Goal: Task Accomplishment & Management: Manage account settings

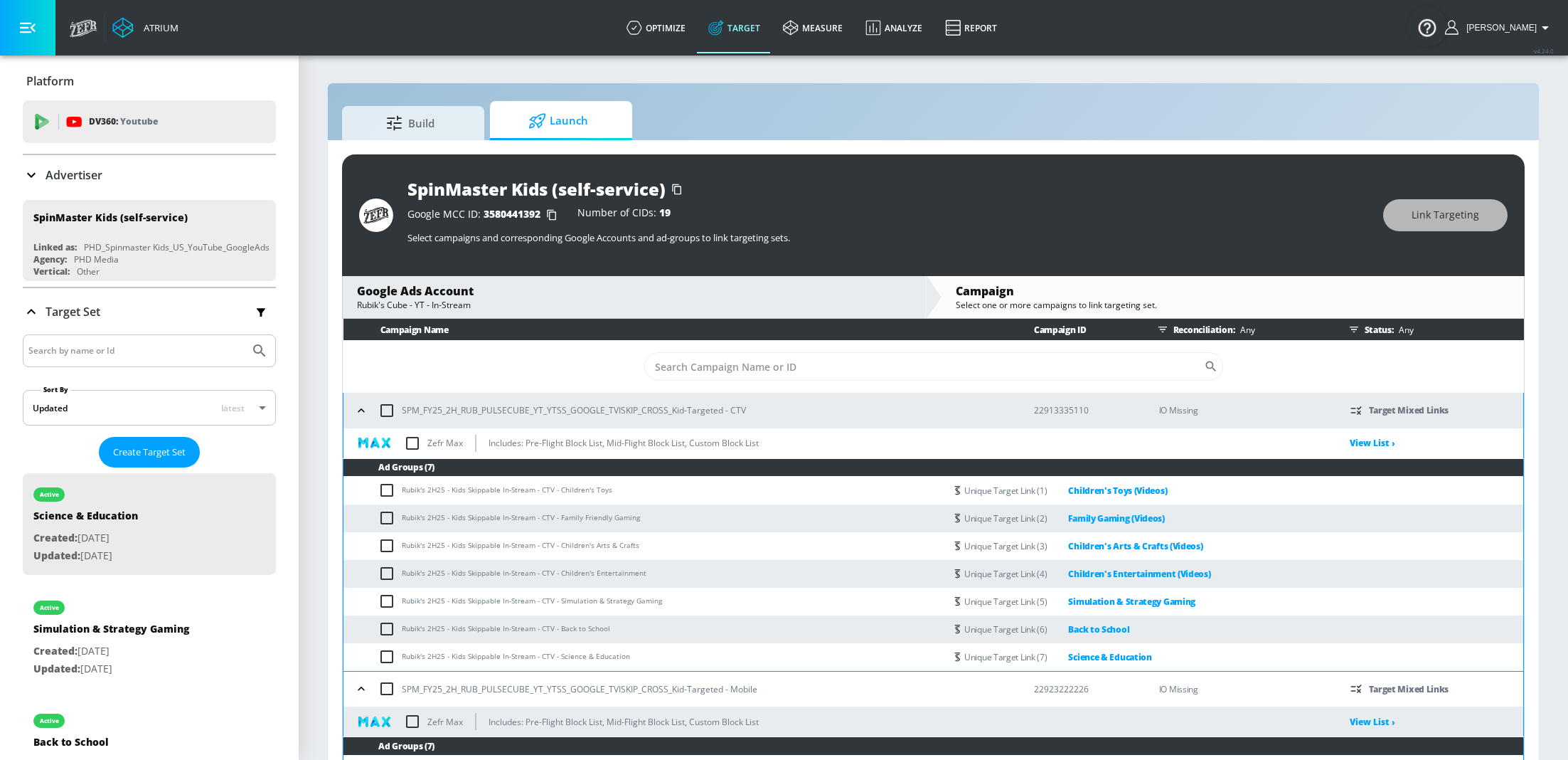
click at [75, 168] on p "Advertiser" at bounding box center [74, 175] width 57 height 15
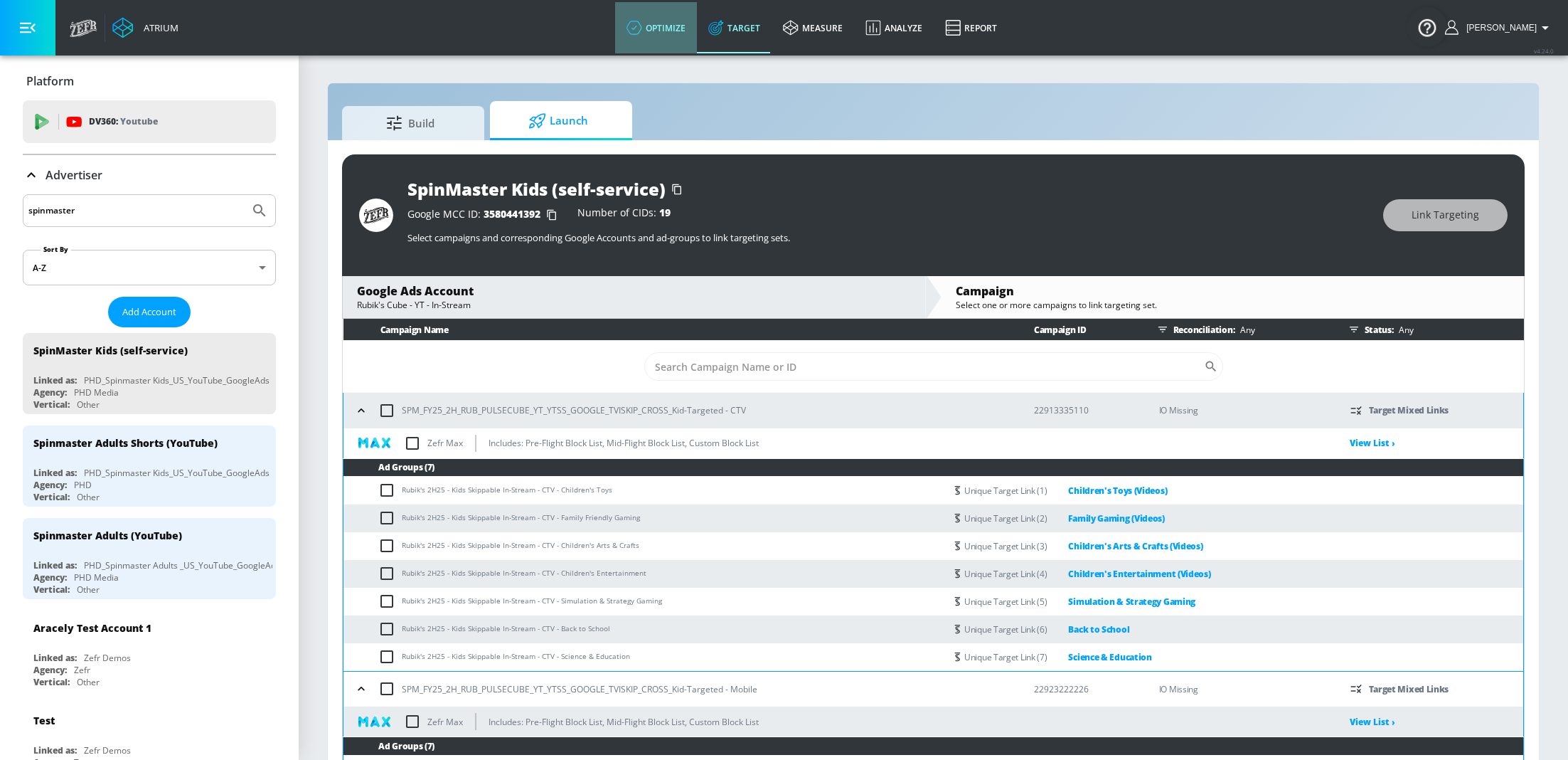
click at [697, 22] on link "optimize" at bounding box center [656, 28] width 82 height 52
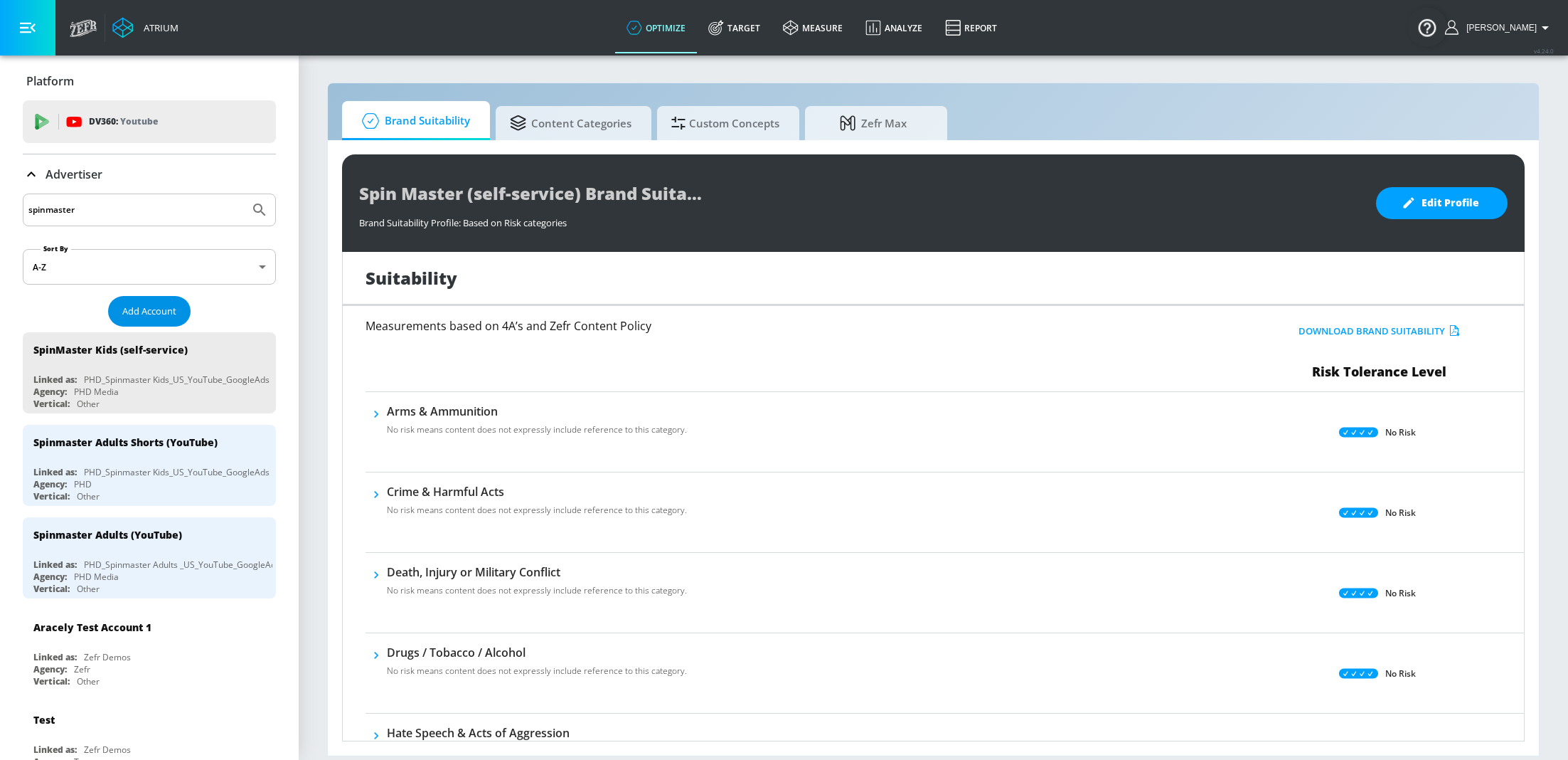
click at [157, 302] on button "Add Account" at bounding box center [149, 311] width 82 height 31
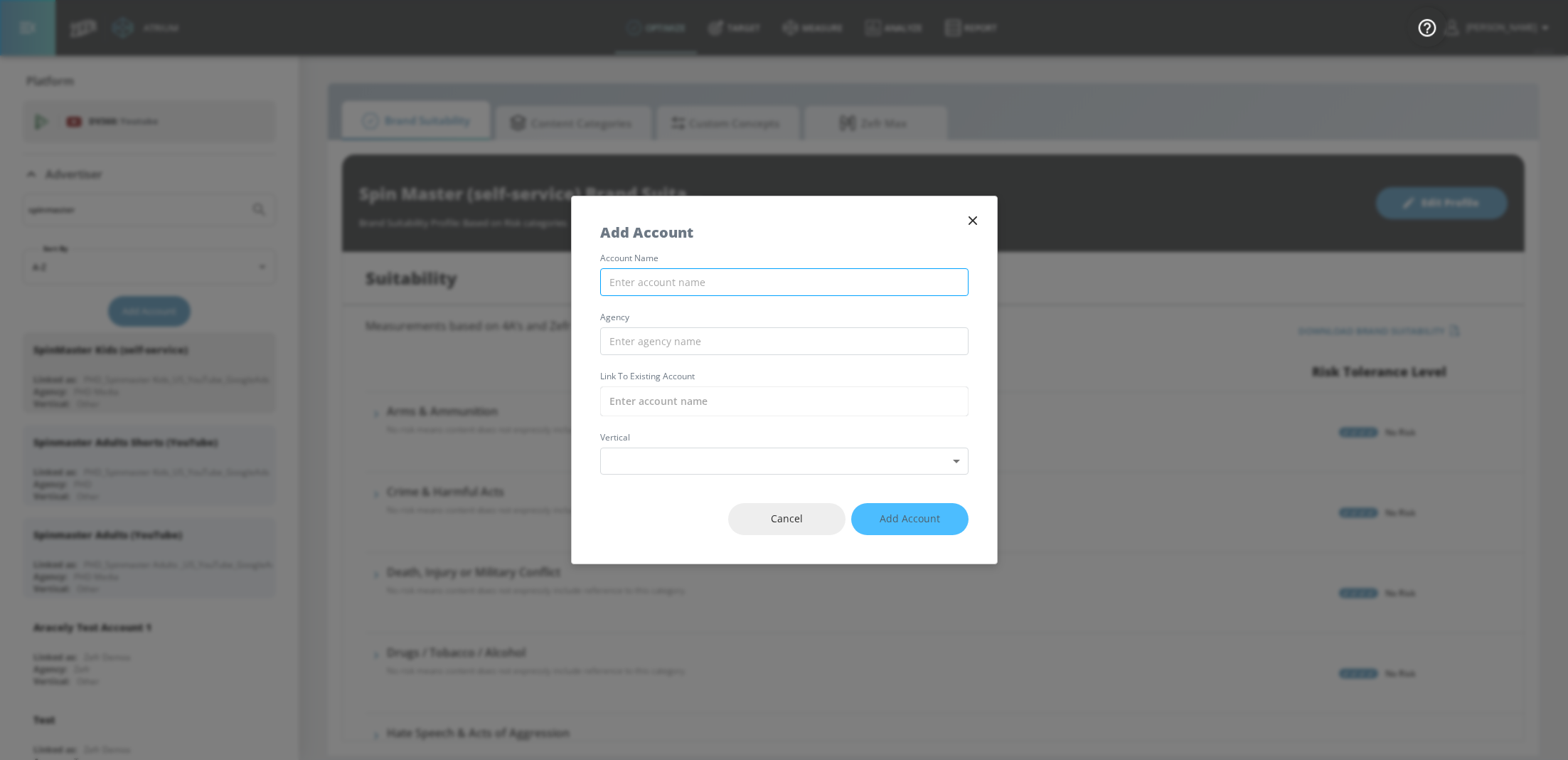
click at [675, 273] on input "text" at bounding box center [784, 282] width 369 height 28
type input "Audible YouTube"
click at [711, 349] on input "text" at bounding box center [784, 341] width 369 height 28
type input "Nexus"
click at [700, 396] on input "text" at bounding box center [784, 401] width 369 height 30
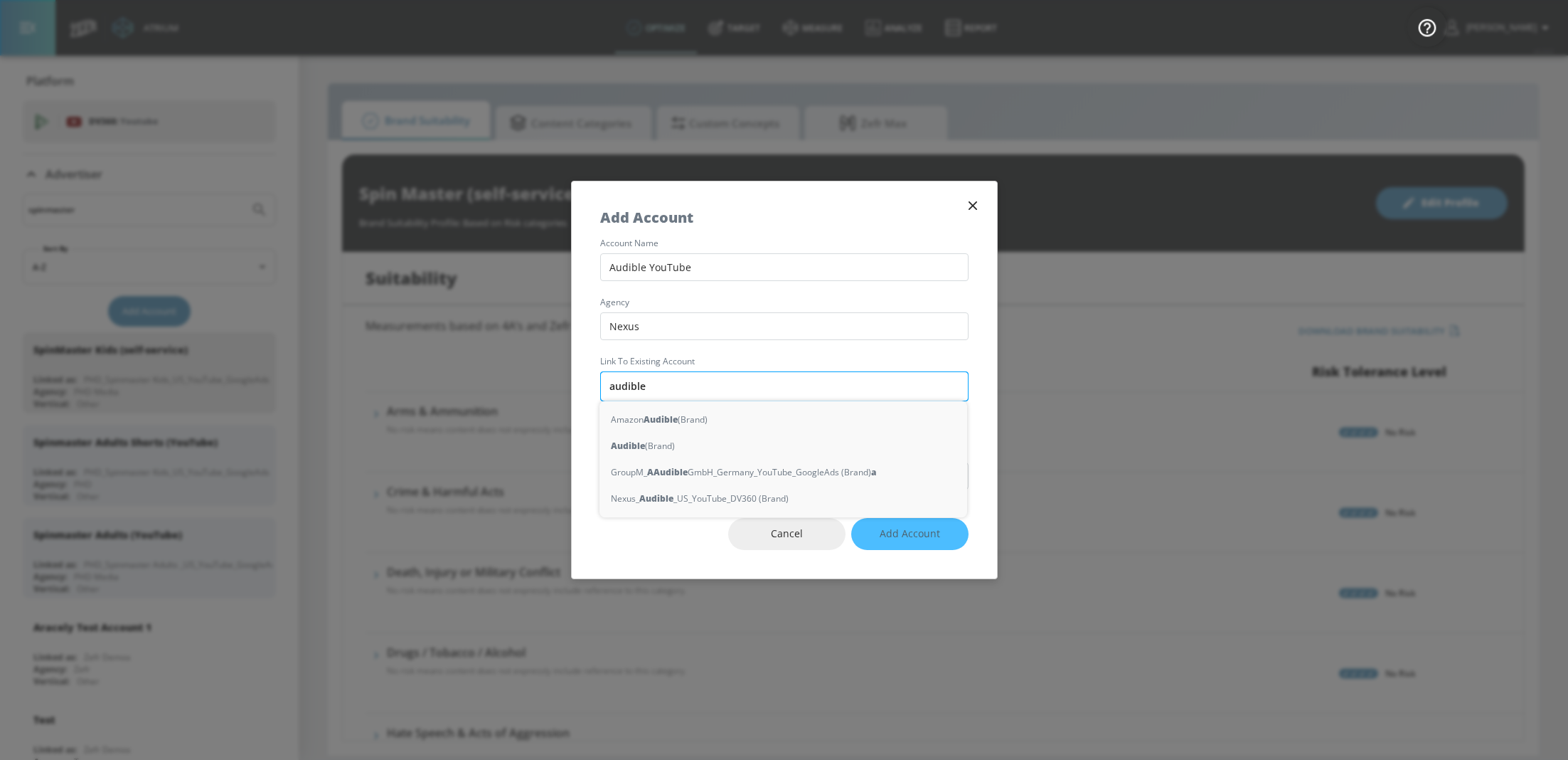
type input "audible"
drag, startPoint x: 699, startPoint y: 386, endPoint x: 568, endPoint y: 382, distance: 131.1
click at [568, 382] on div "Add Account account name Audible YouTube agency Nexus Link to Existing Account …" at bounding box center [784, 380] width 1568 height 760
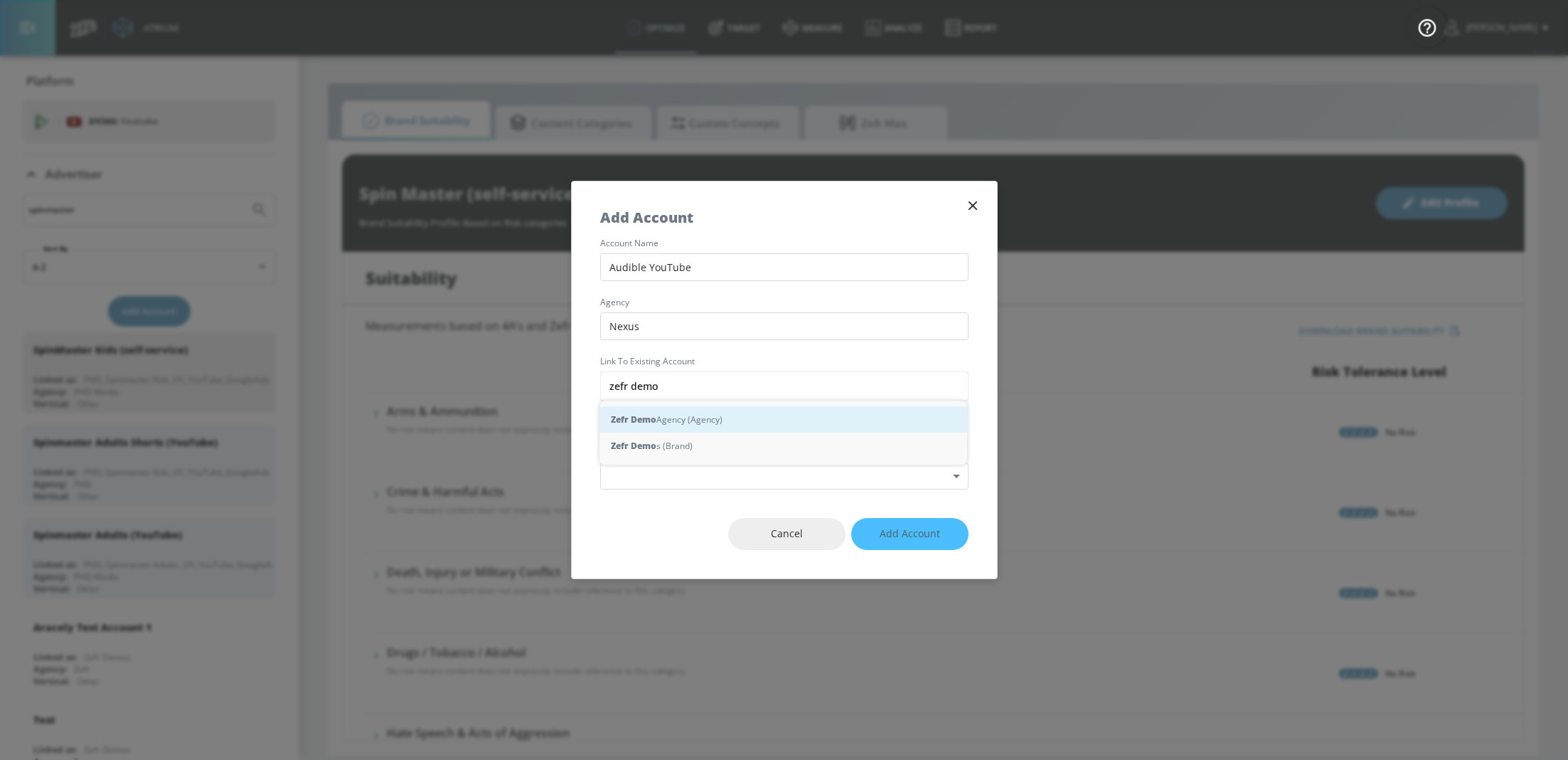
click at [740, 414] on div "Zefr Demo Agency (Agency)" at bounding box center [784, 420] width 368 height 27
type input "Zefr Demo Agency (Agency)"
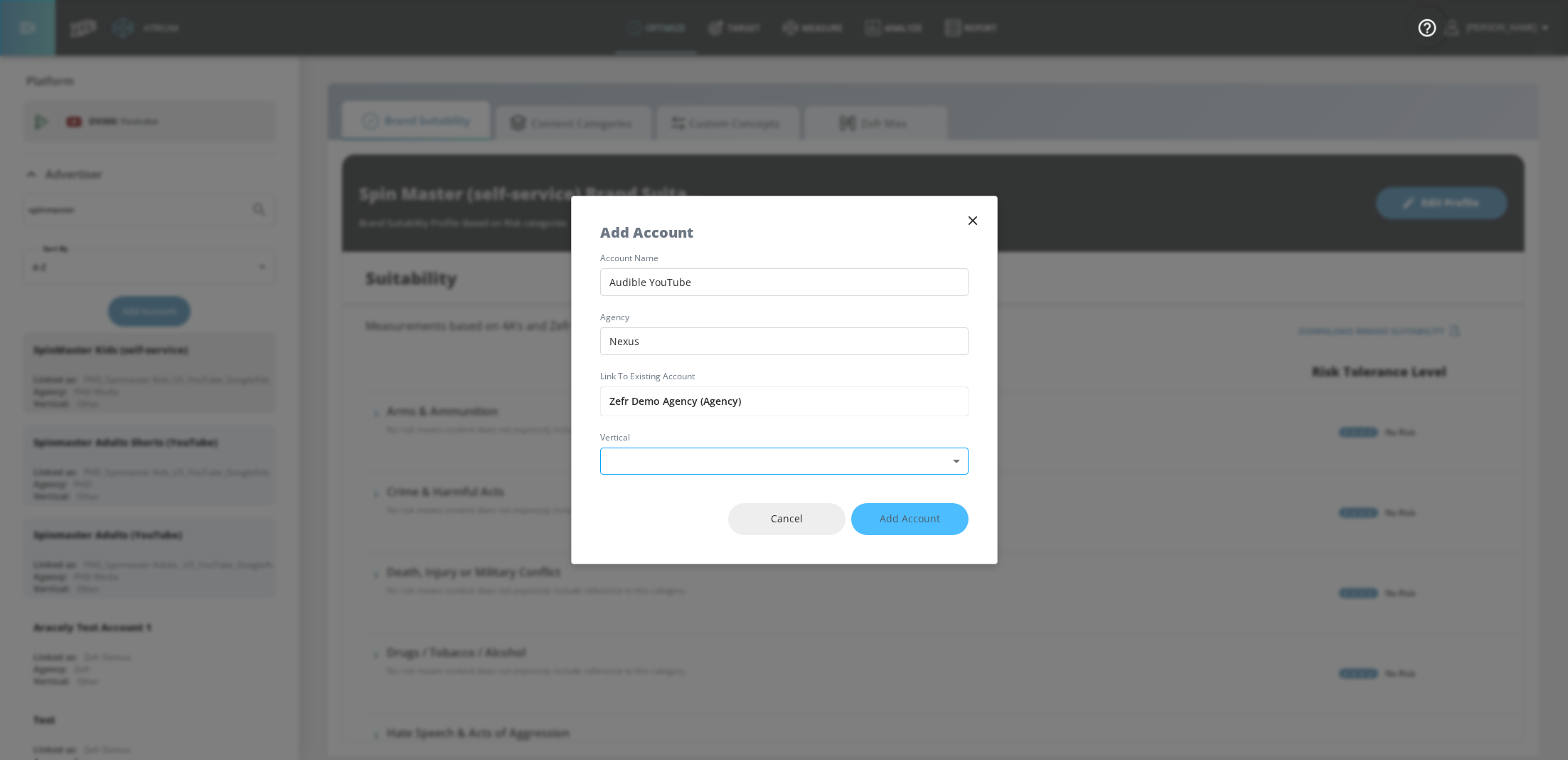
click at [701, 464] on body "Atrium optimize Target measure Analyze Report optimize Target measure Analyze R…" at bounding box center [784, 380] width 1568 height 760
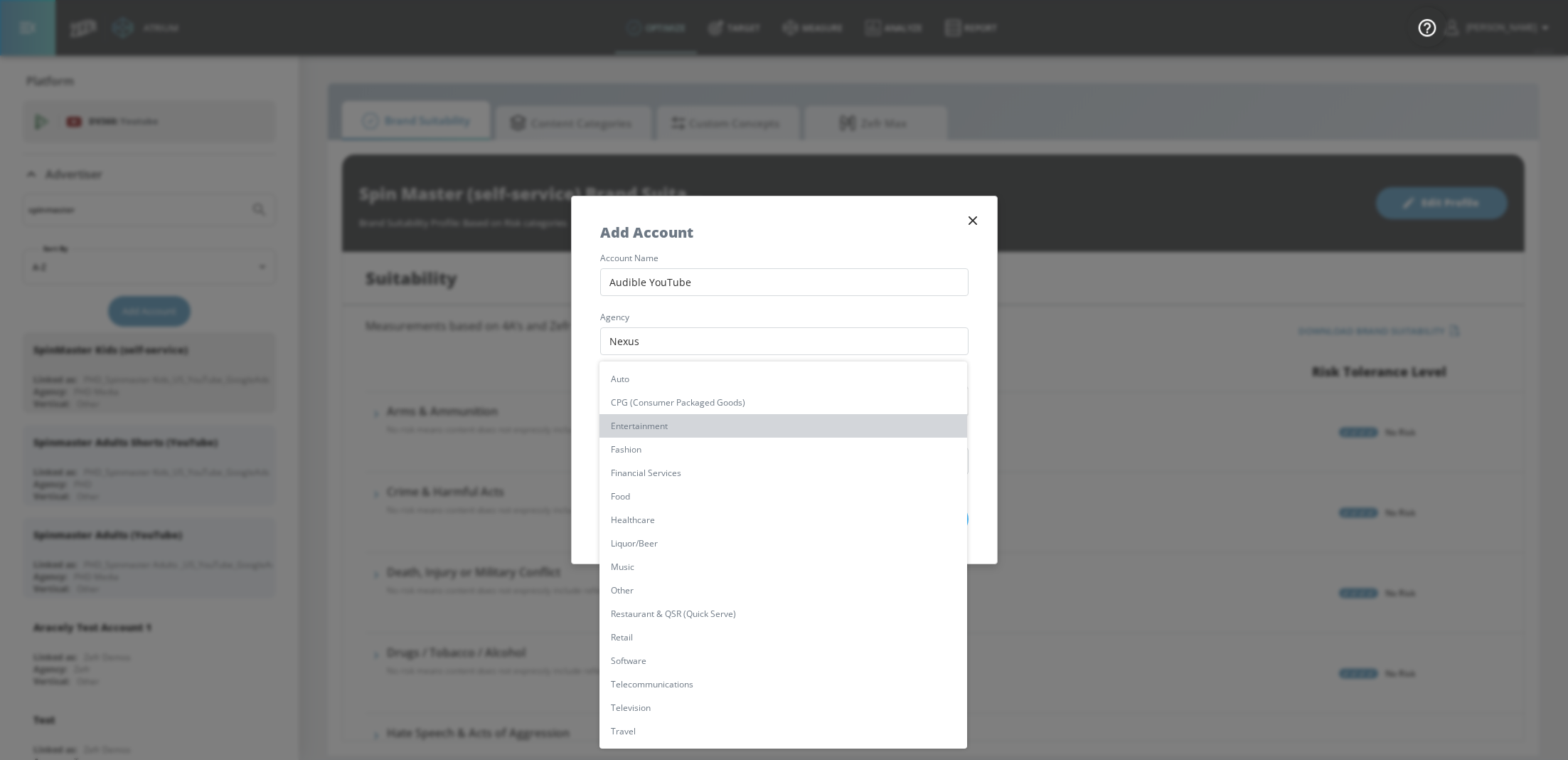
click at [663, 415] on li "Entertainment" at bounding box center [784, 426] width 368 height 23
type input "[object Object]"
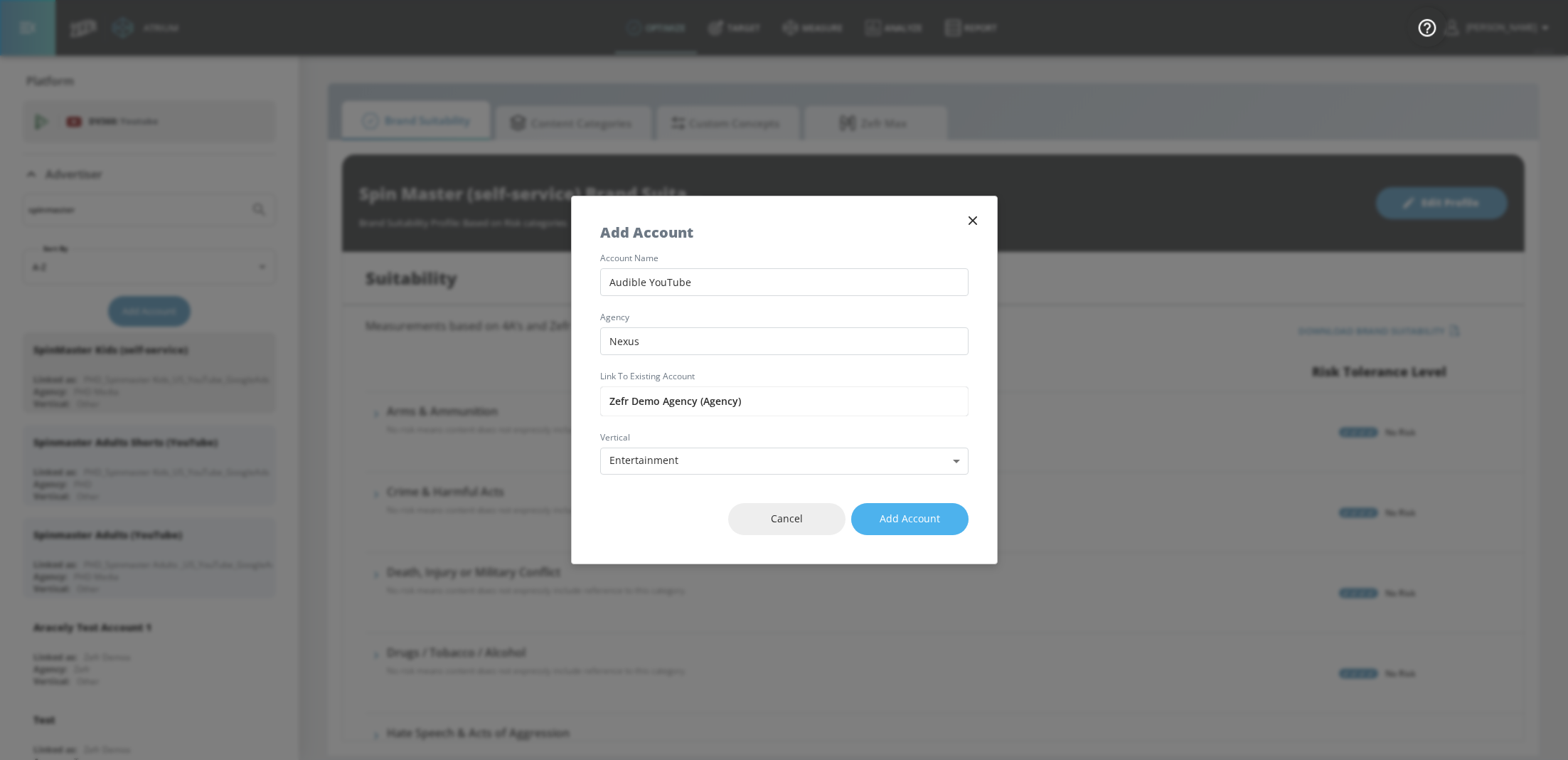
click at [943, 512] on button "Add Account" at bounding box center [910, 518] width 118 height 32
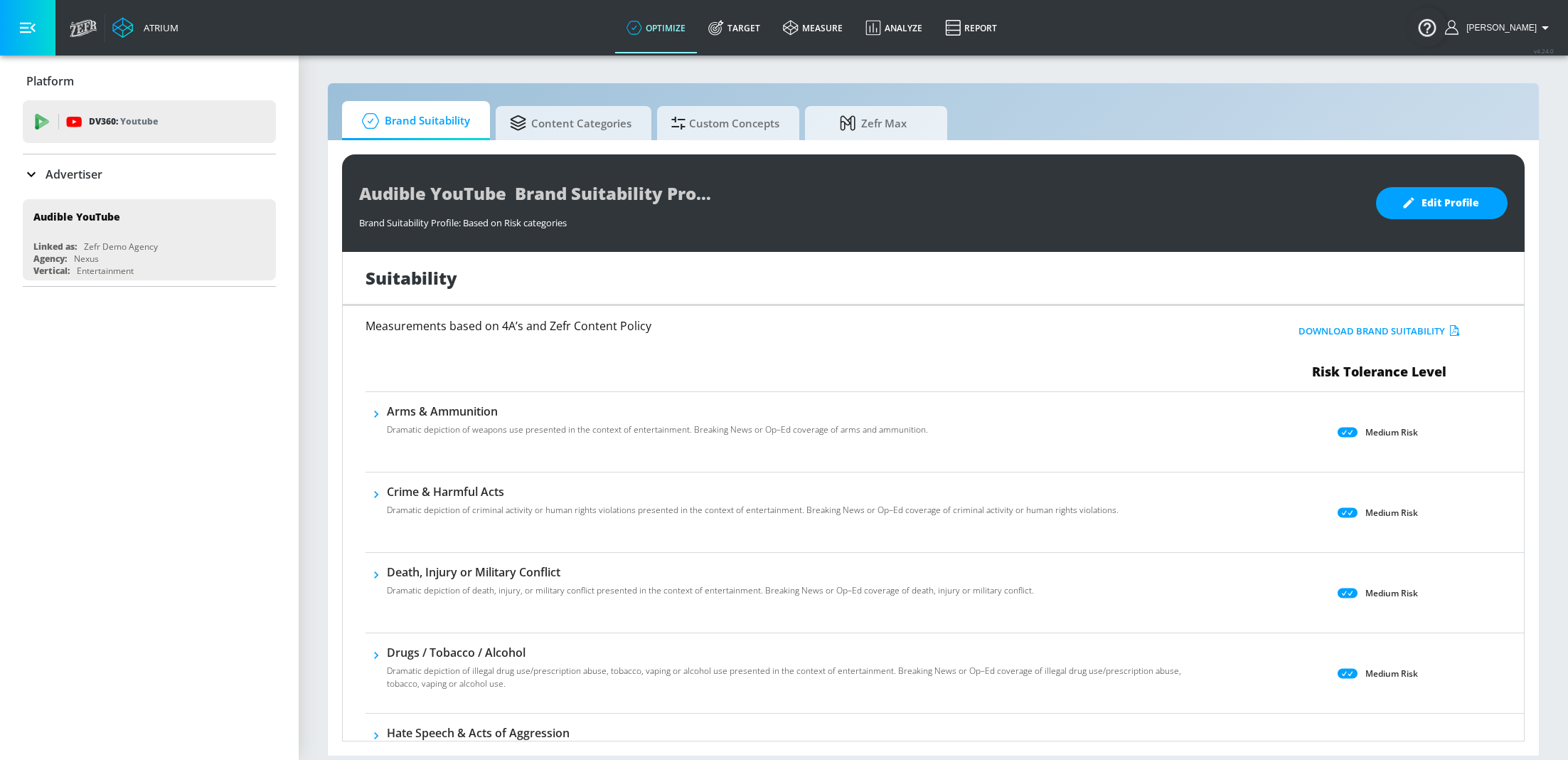
click at [1446, 218] on div "Audible YouTube Brand Suitability Profile Brand Suitability Profile: Based on R…" at bounding box center [933, 203] width 1183 height 97
click at [1436, 198] on span "Edit Profile" at bounding box center [1442, 203] width 75 height 18
click at [1385, 431] on body "Atrium optimize Target measure Analyze Report optimize Target measure Analyze R…" at bounding box center [784, 380] width 1568 height 760
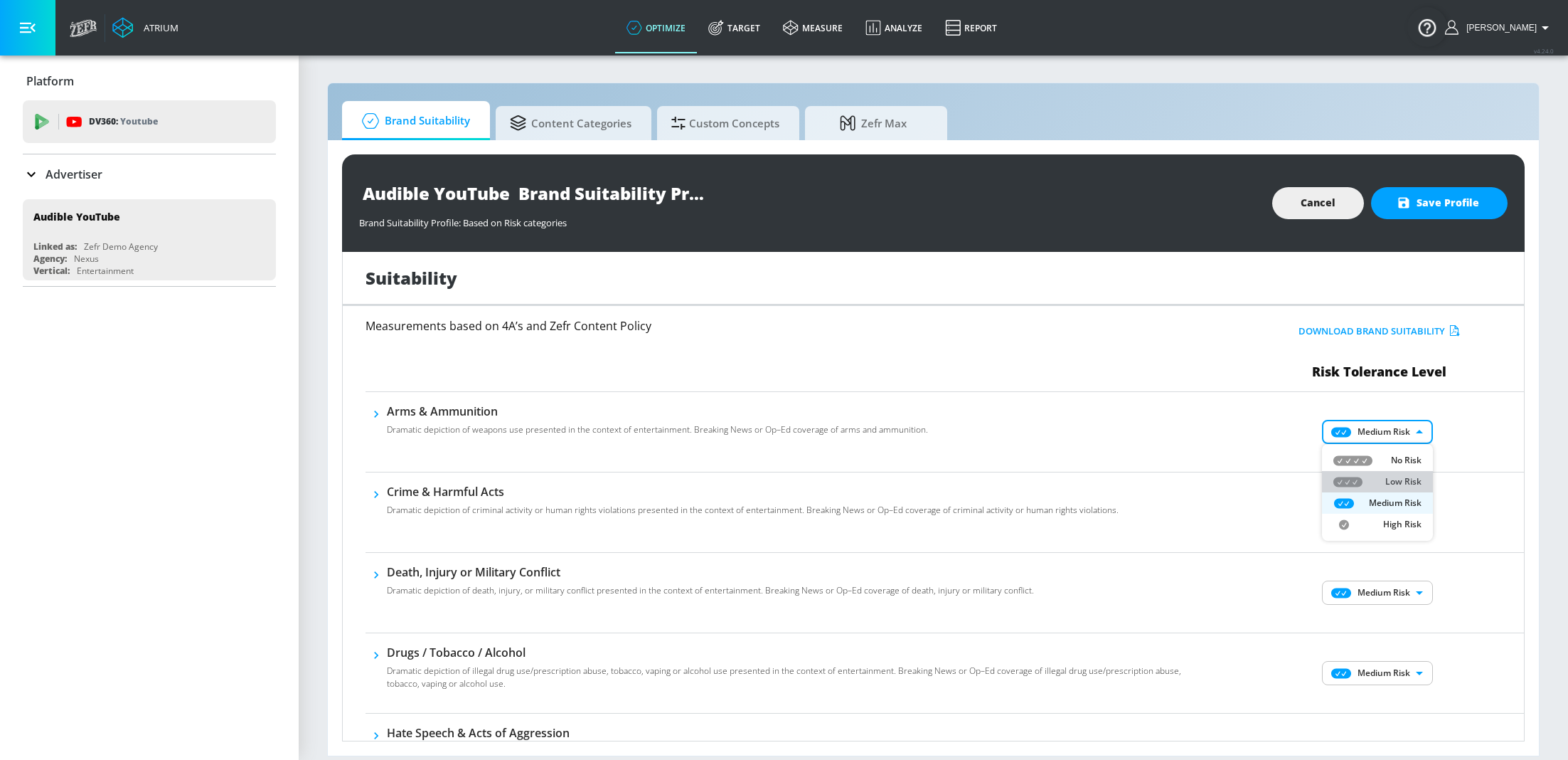
click at [1392, 474] on li "Low Risk" at bounding box center [1377, 481] width 111 height 21
type input "LOW"
click at [1394, 519] on body "Atrium optimize Target measure Analyze Report optimize Target measure Analyze R…" at bounding box center [784, 380] width 1568 height 760
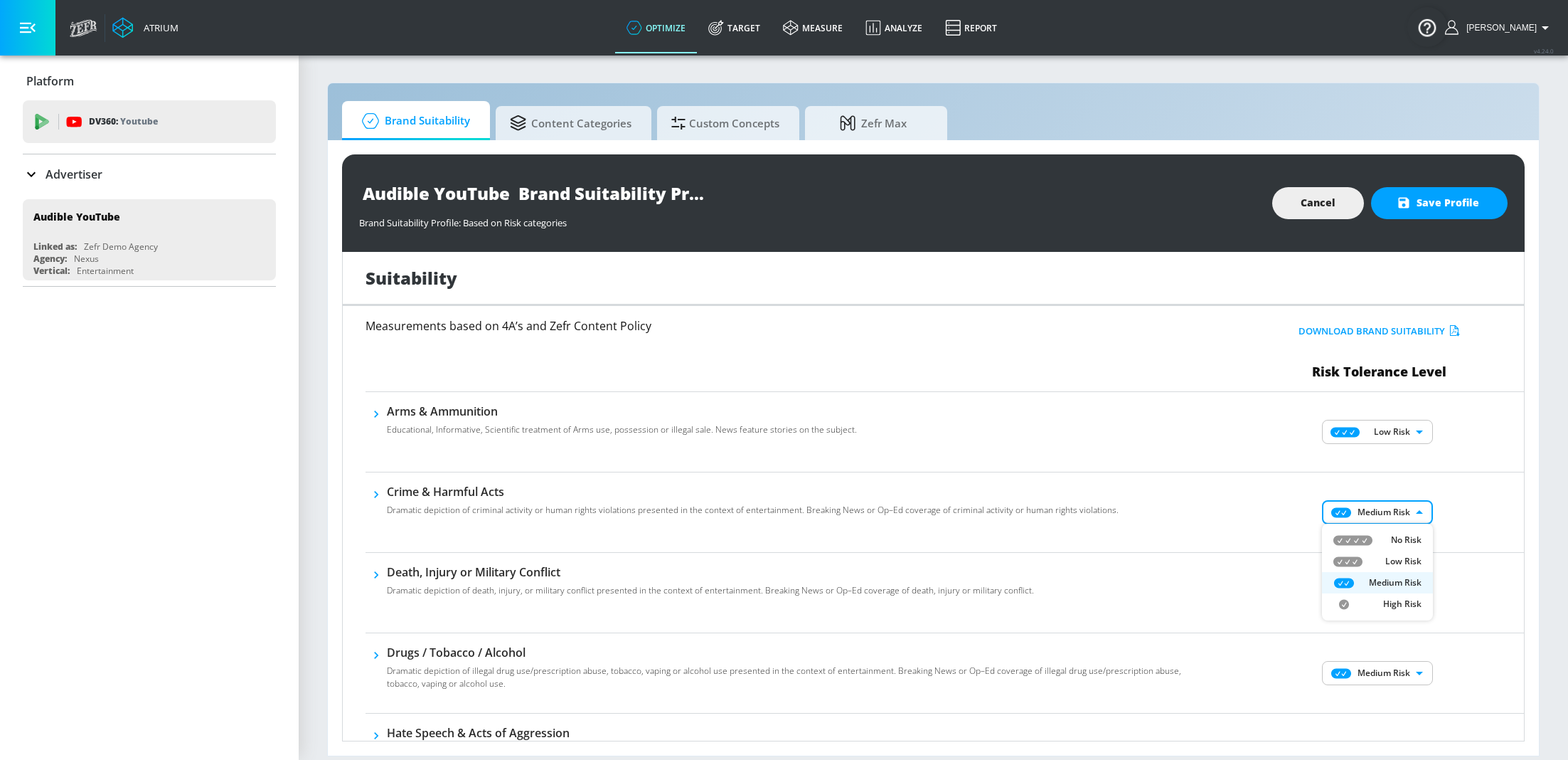
click at [1401, 555] on p "Low Risk" at bounding box center [1404, 561] width 36 height 13
type input "LOW"
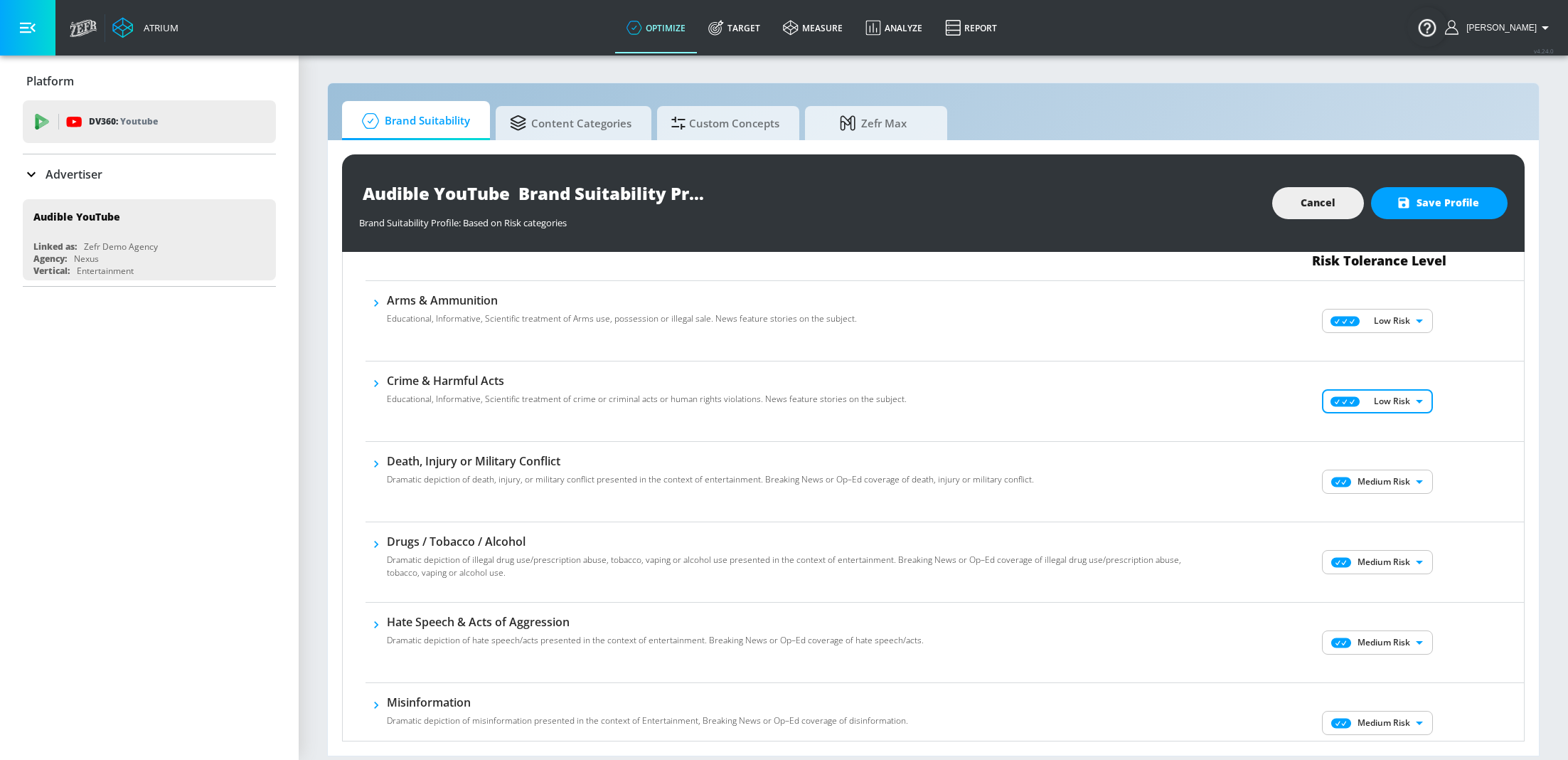
scroll to position [113, 0]
click at [1394, 476] on body "Atrium optimize Target measure Analyze Report optimize Target measure Analyze R…" at bounding box center [784, 380] width 1568 height 760
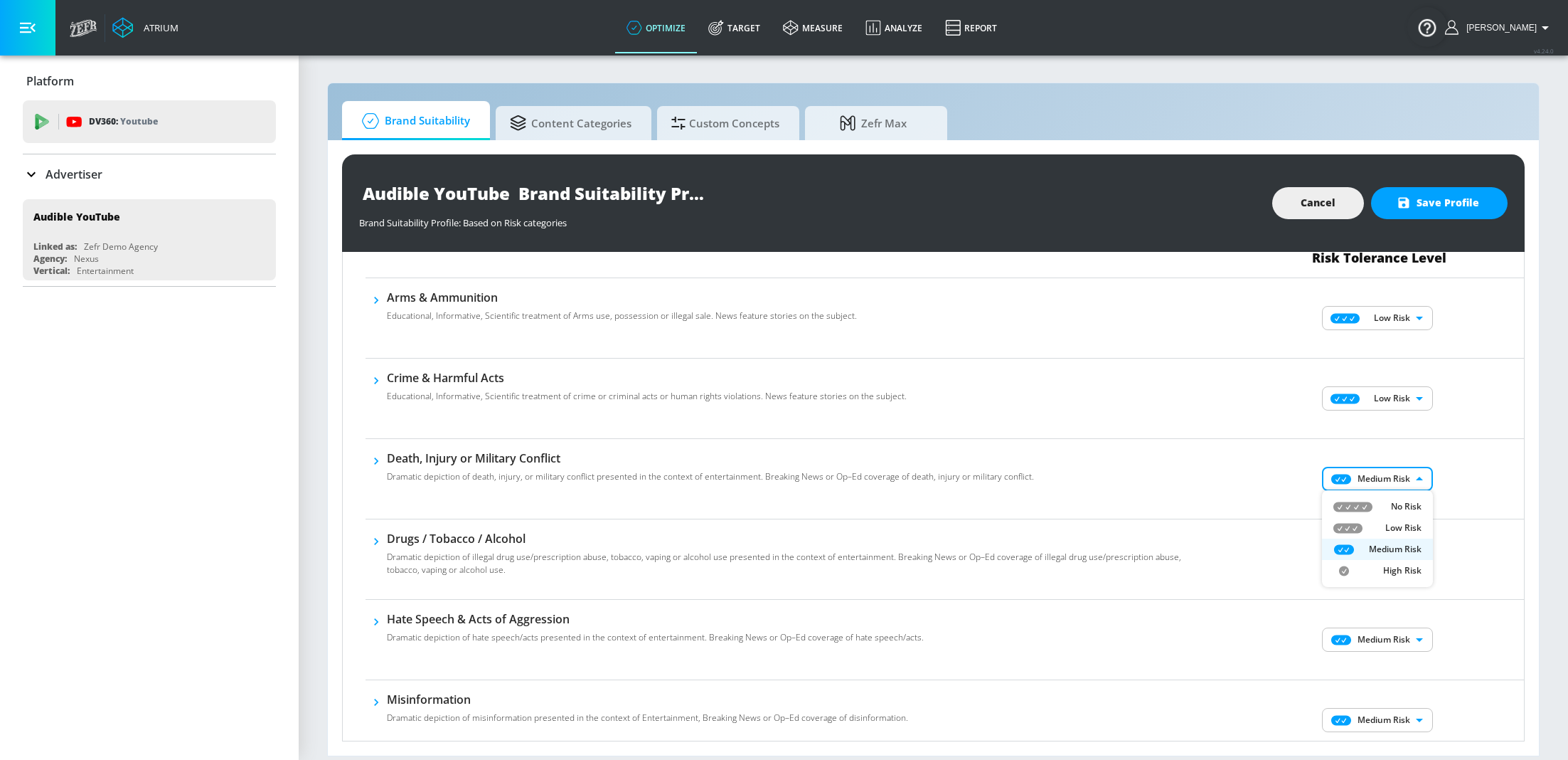
click at [1397, 529] on p "Low Risk" at bounding box center [1404, 528] width 36 height 13
type input "LOW"
click at [1394, 561] on body "Atrium optimize Target measure Analyze Report optimize Target measure Analyze R…" at bounding box center [784, 380] width 1568 height 760
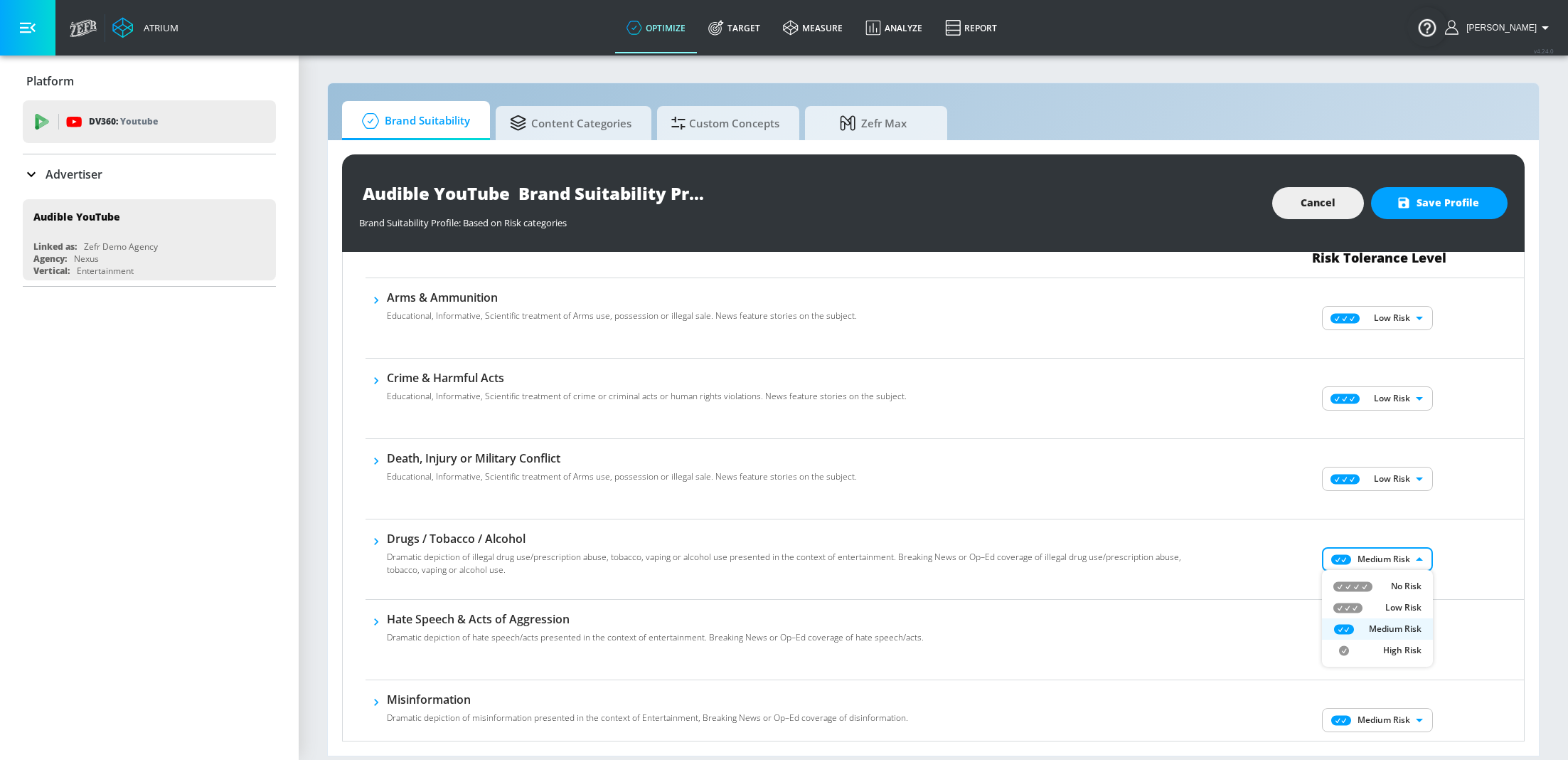
click at [1399, 602] on p "Low Risk" at bounding box center [1404, 608] width 36 height 13
type input "LOW"
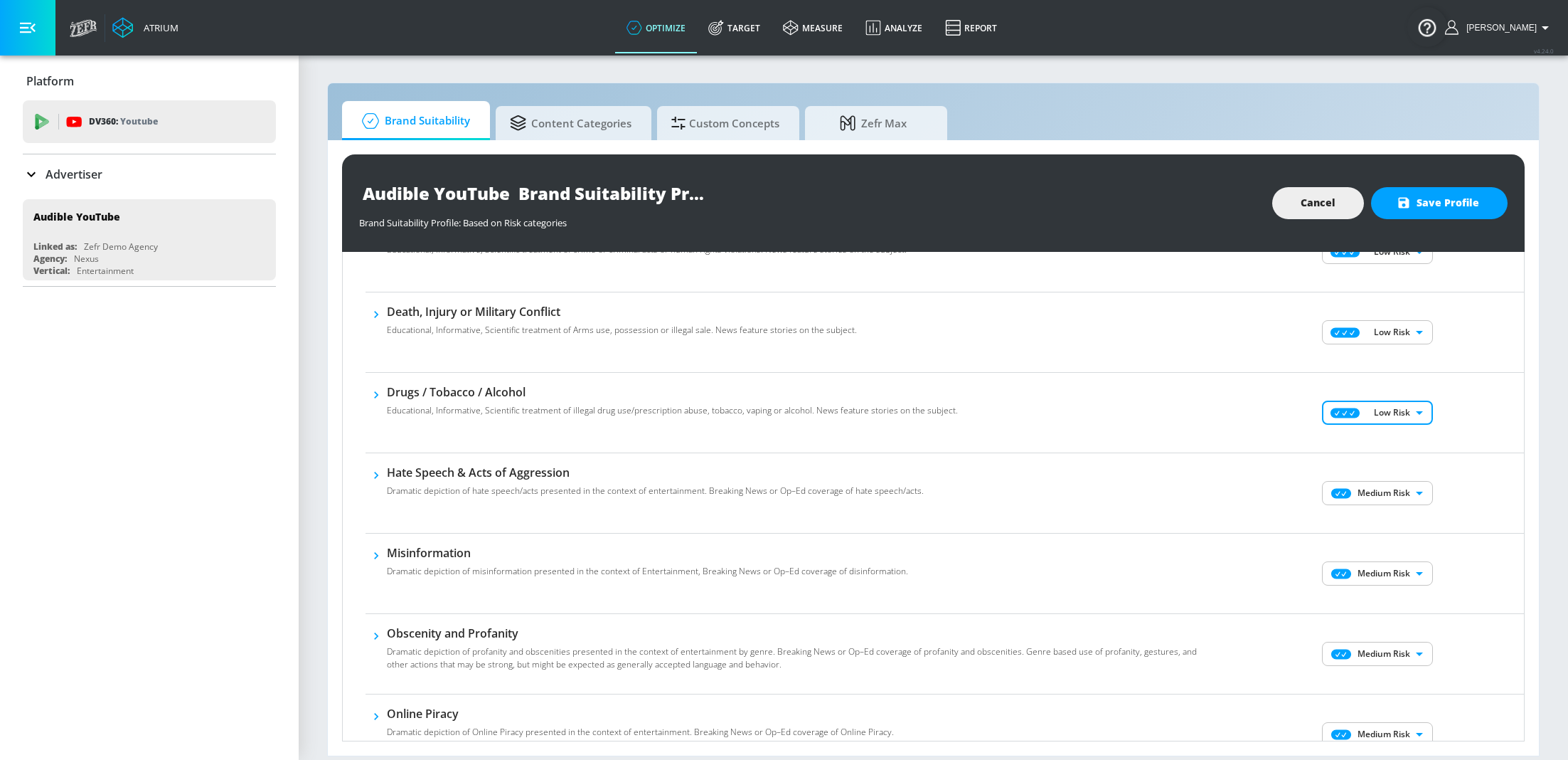
scroll to position [278, 0]
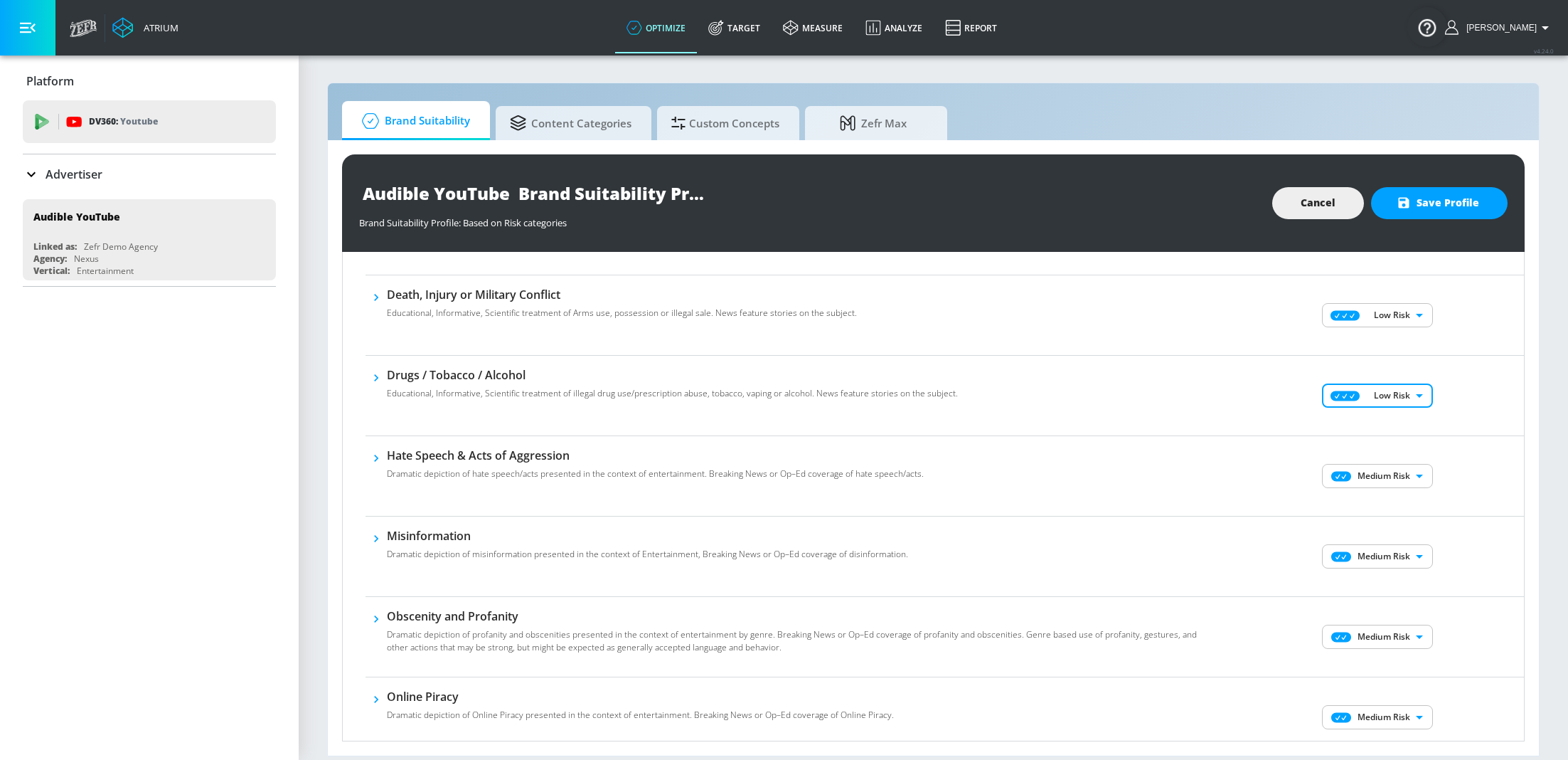
click at [1399, 475] on body "Atrium optimize Target measure Analyze Report optimize Target measure Analyze R…" at bounding box center [784, 380] width 1568 height 760
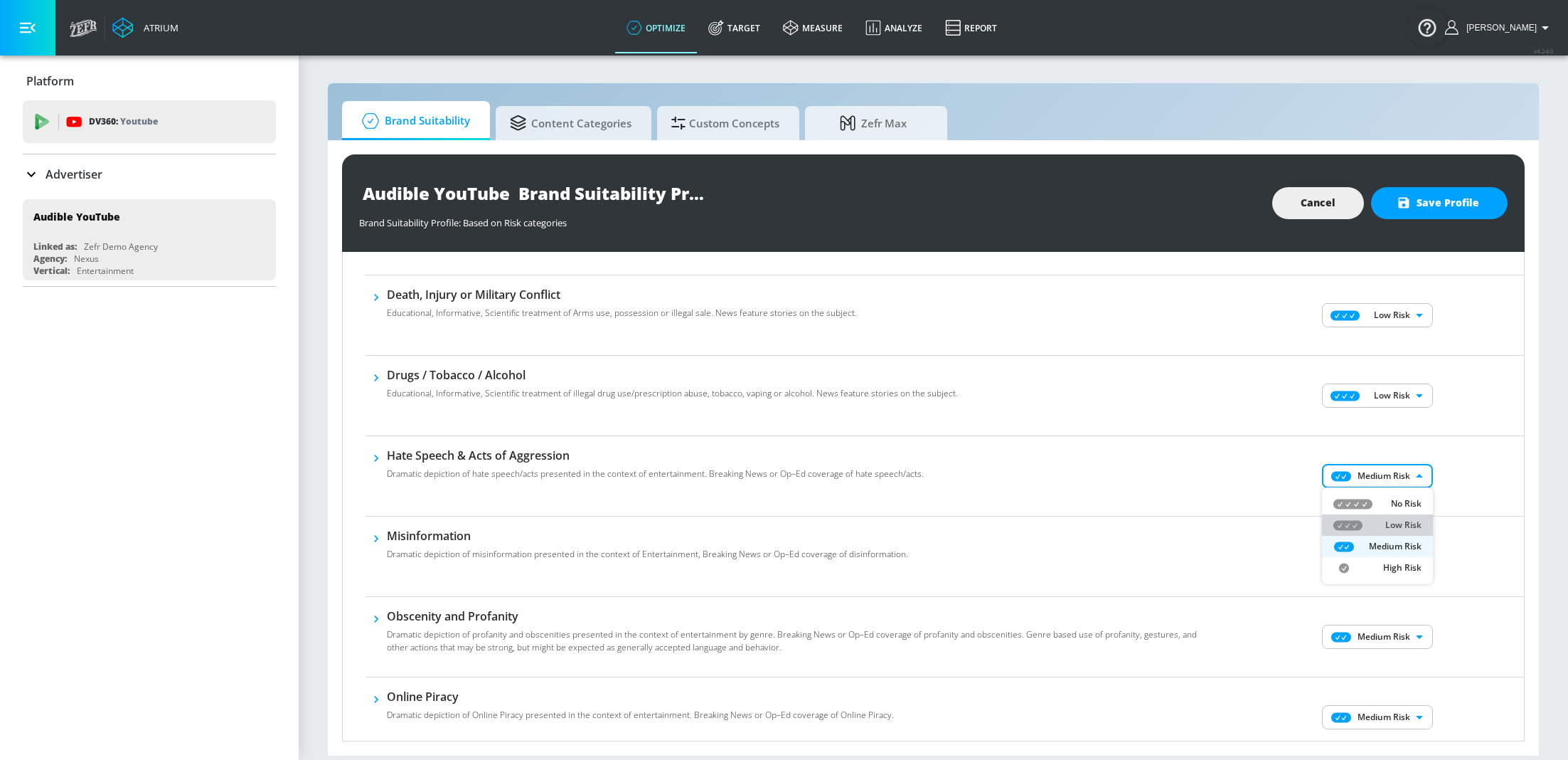
click at [1407, 523] on p "Low Risk" at bounding box center [1404, 525] width 36 height 13
type input "LOW"
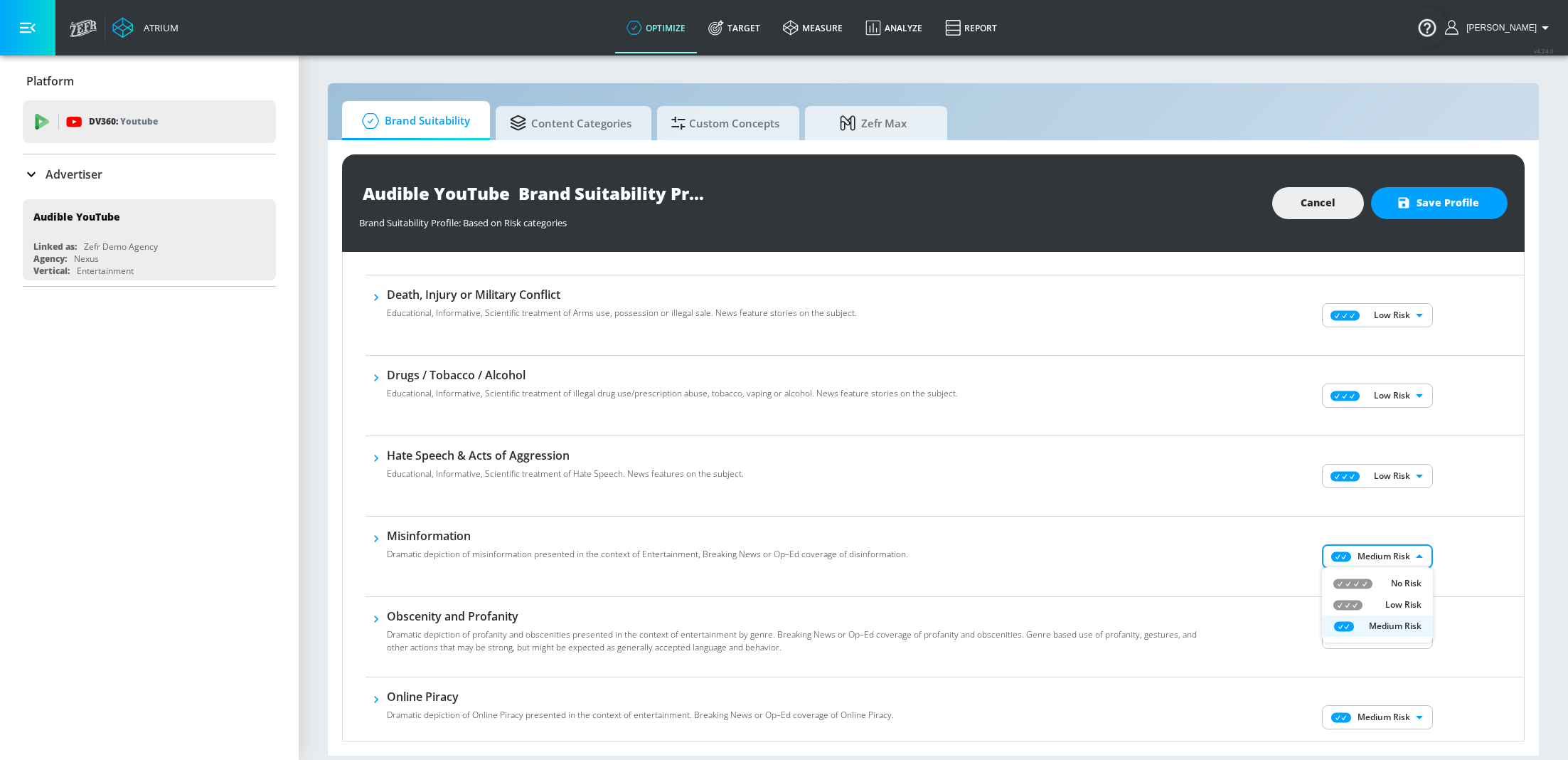
click at [1391, 555] on body "Atrium optimize Target measure Analyze Report optimize Target measure Analyze R…" at bounding box center [784, 380] width 1568 height 760
click at [1389, 603] on p "Low Risk" at bounding box center [1404, 604] width 36 height 13
type input "LOW"
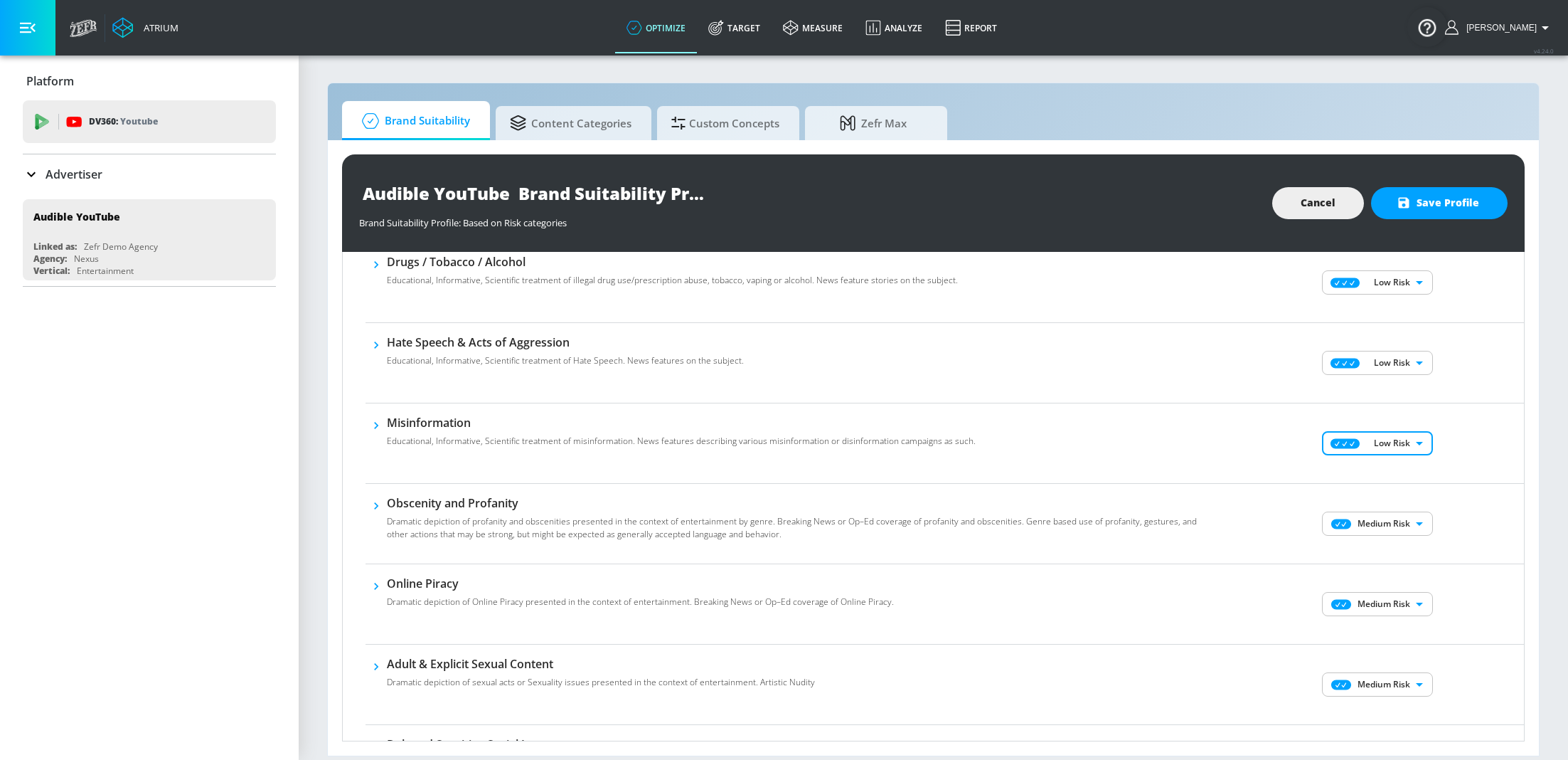
scroll to position [394, 0]
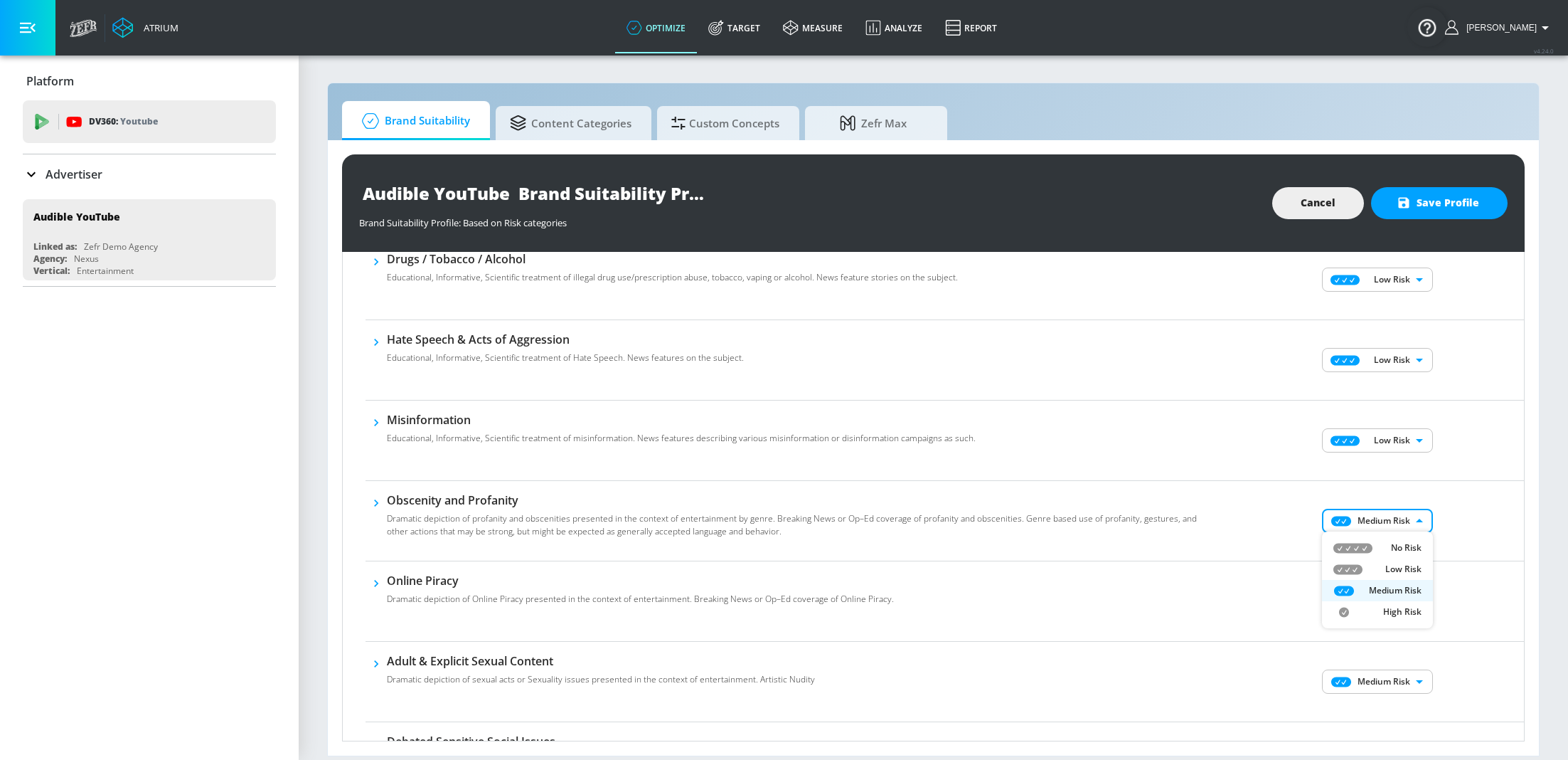
click at [1385, 521] on body "Atrium optimize Target measure Analyze Report optimize Target measure Analyze R…" at bounding box center [784, 380] width 1568 height 760
click at [1399, 567] on p "Low Risk" at bounding box center [1404, 569] width 36 height 13
type input "LOW"
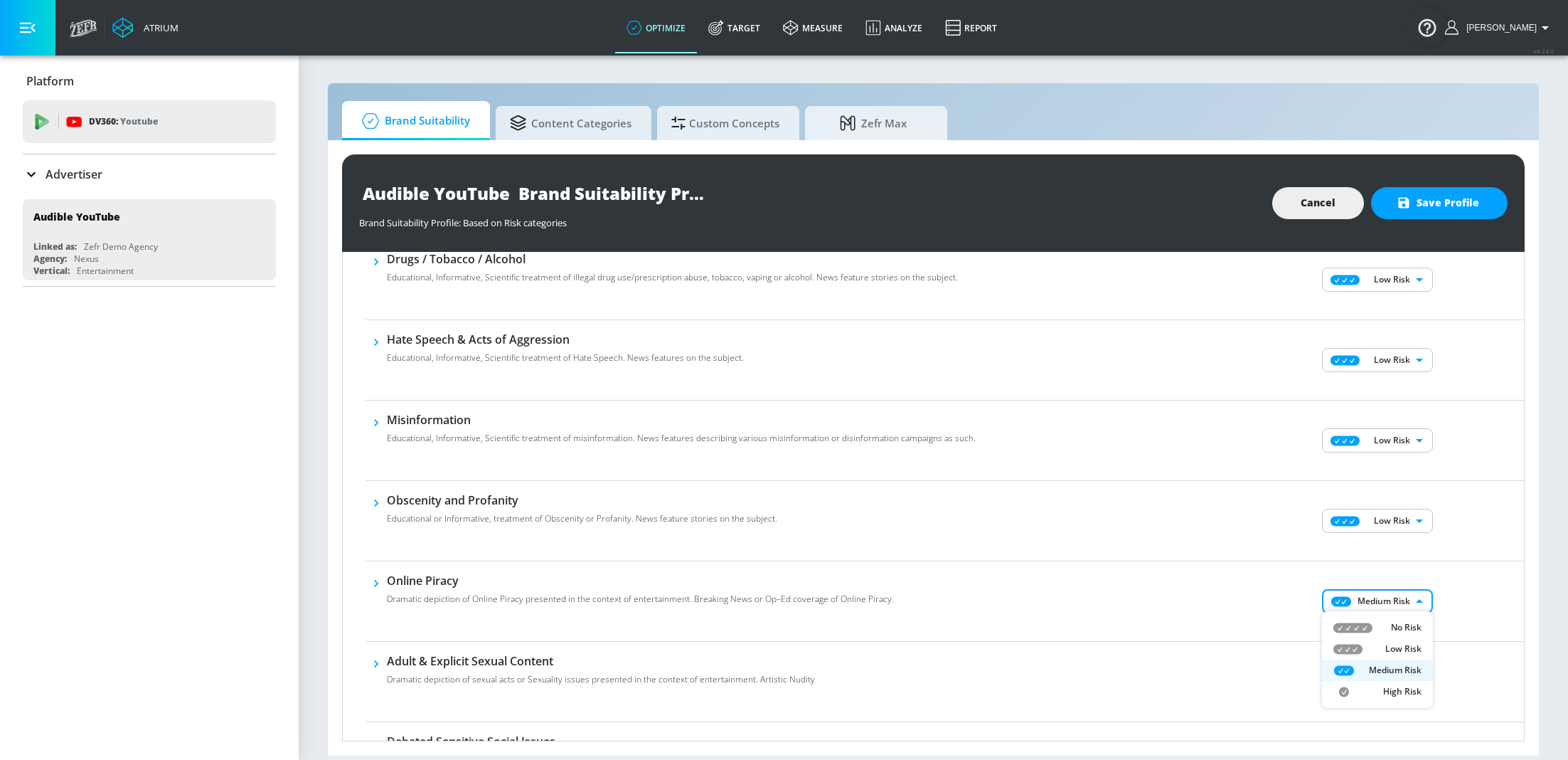
click at [1394, 599] on body "Atrium optimize Target measure Analyze Report optimize Target measure Analyze R…" at bounding box center [784, 380] width 1568 height 760
click at [1406, 649] on p "Low Risk" at bounding box center [1404, 649] width 36 height 13
type input "LOW"
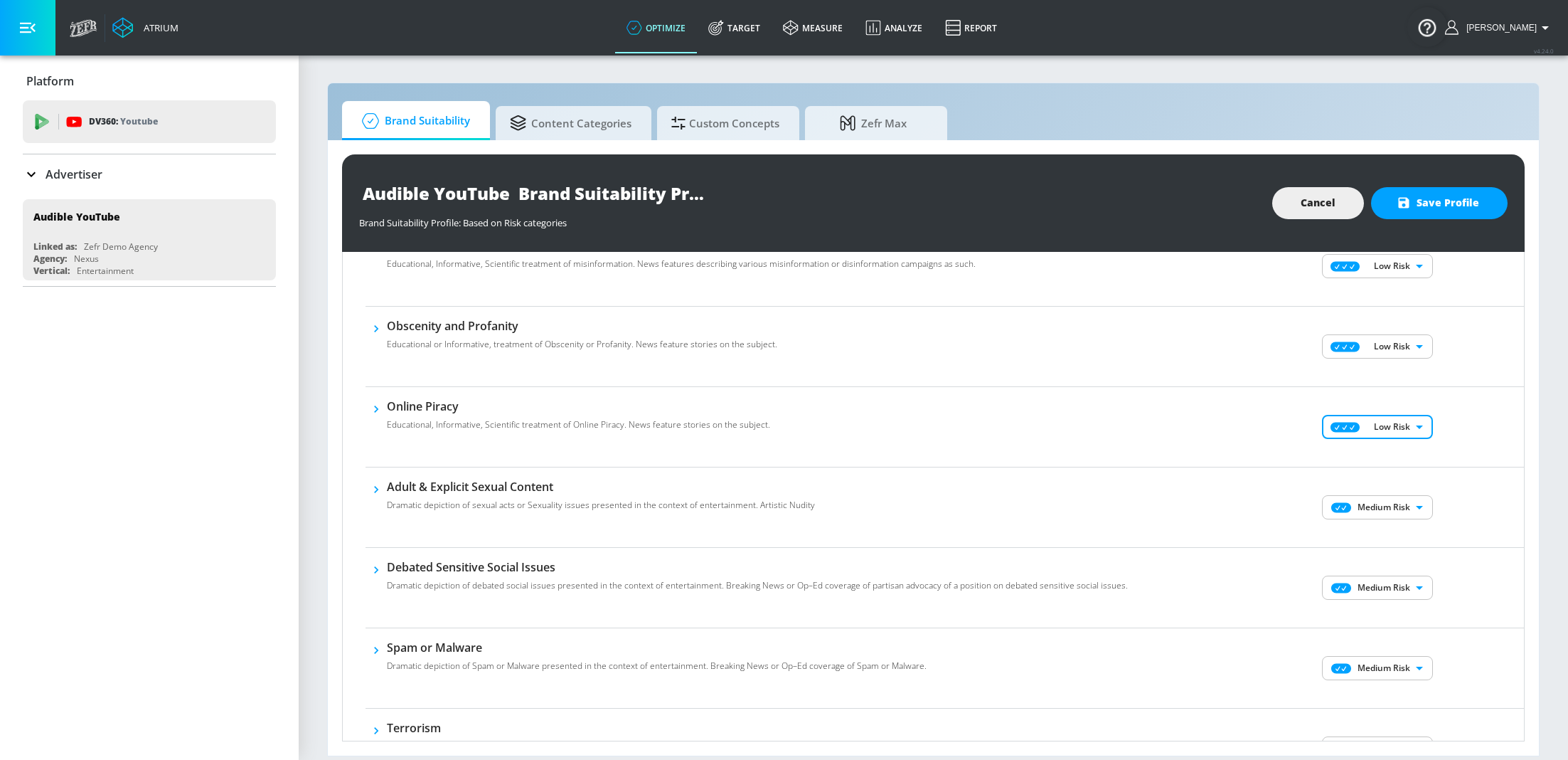
scroll to position [568, 0]
click at [1399, 507] on body "Atrium optimize Target measure Analyze Report optimize Target measure Analyze R…" at bounding box center [784, 380] width 1568 height 760
click at [1412, 552] on p "Low Risk" at bounding box center [1404, 554] width 36 height 13
type input "LOW"
click at [1402, 585] on body "Atrium optimize Target measure Analyze Report optimize Target measure Analyze R…" at bounding box center [784, 380] width 1568 height 760
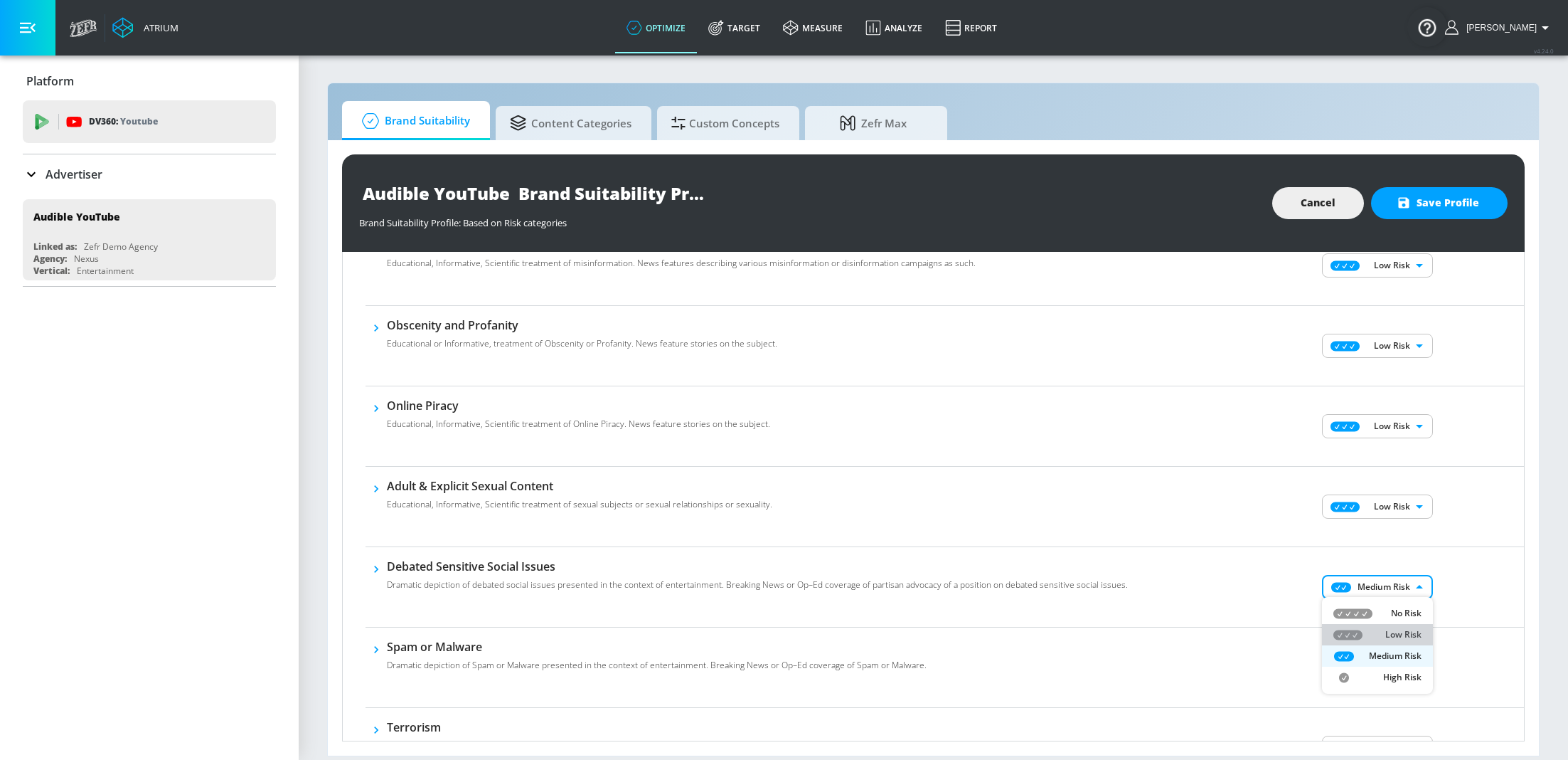
click at [1396, 635] on p "Low Risk" at bounding box center [1404, 634] width 36 height 13
type input "LOW"
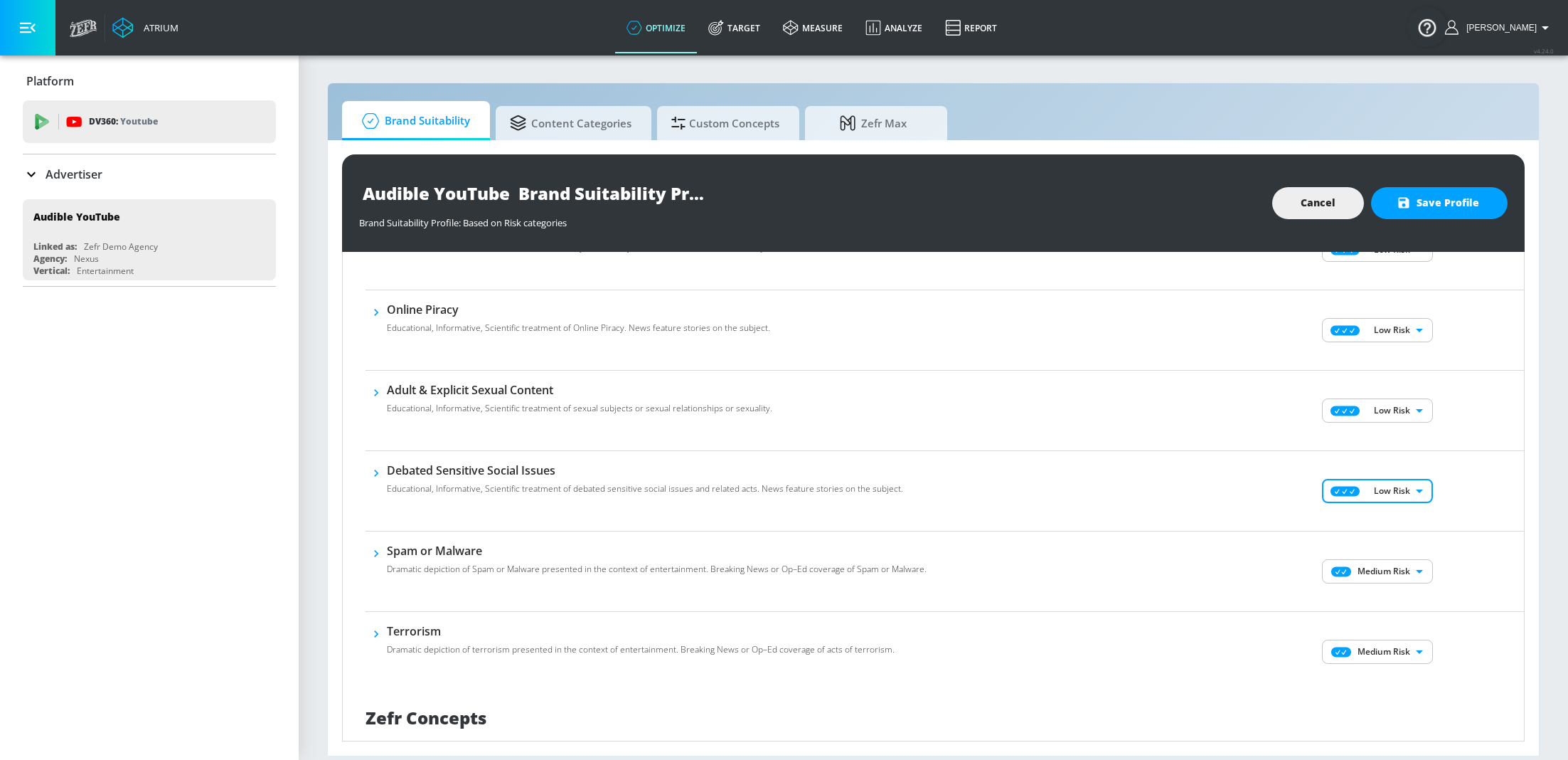
scroll to position [666, 0]
click at [1374, 576] on body "Atrium optimize Target measure Analyze Report optimize Target measure Analyze R…" at bounding box center [784, 380] width 1568 height 760
click at [1390, 618] on p "Low Risk" at bounding box center [1404, 617] width 36 height 13
type input "LOW"
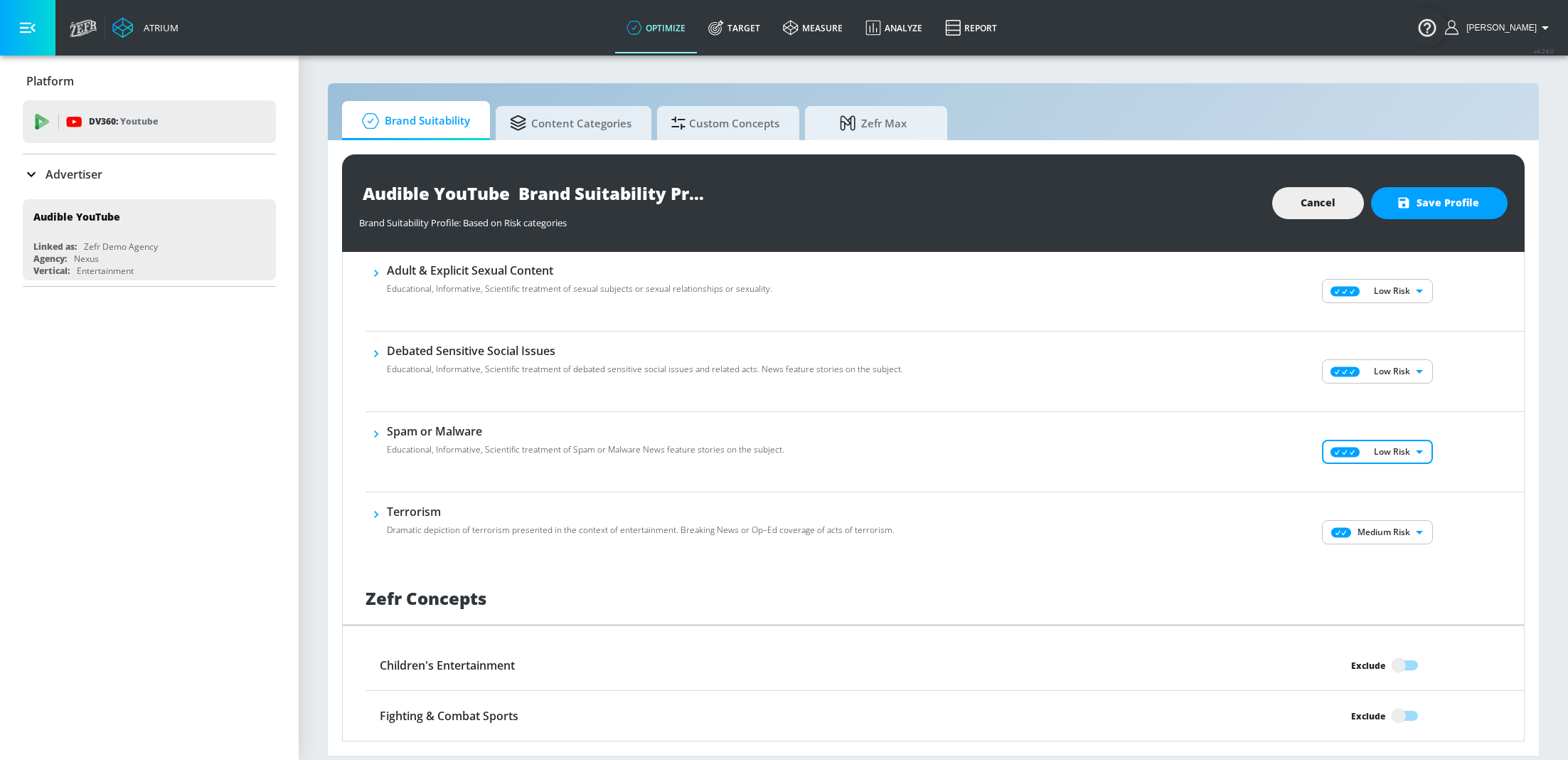
scroll to position [807, 0]
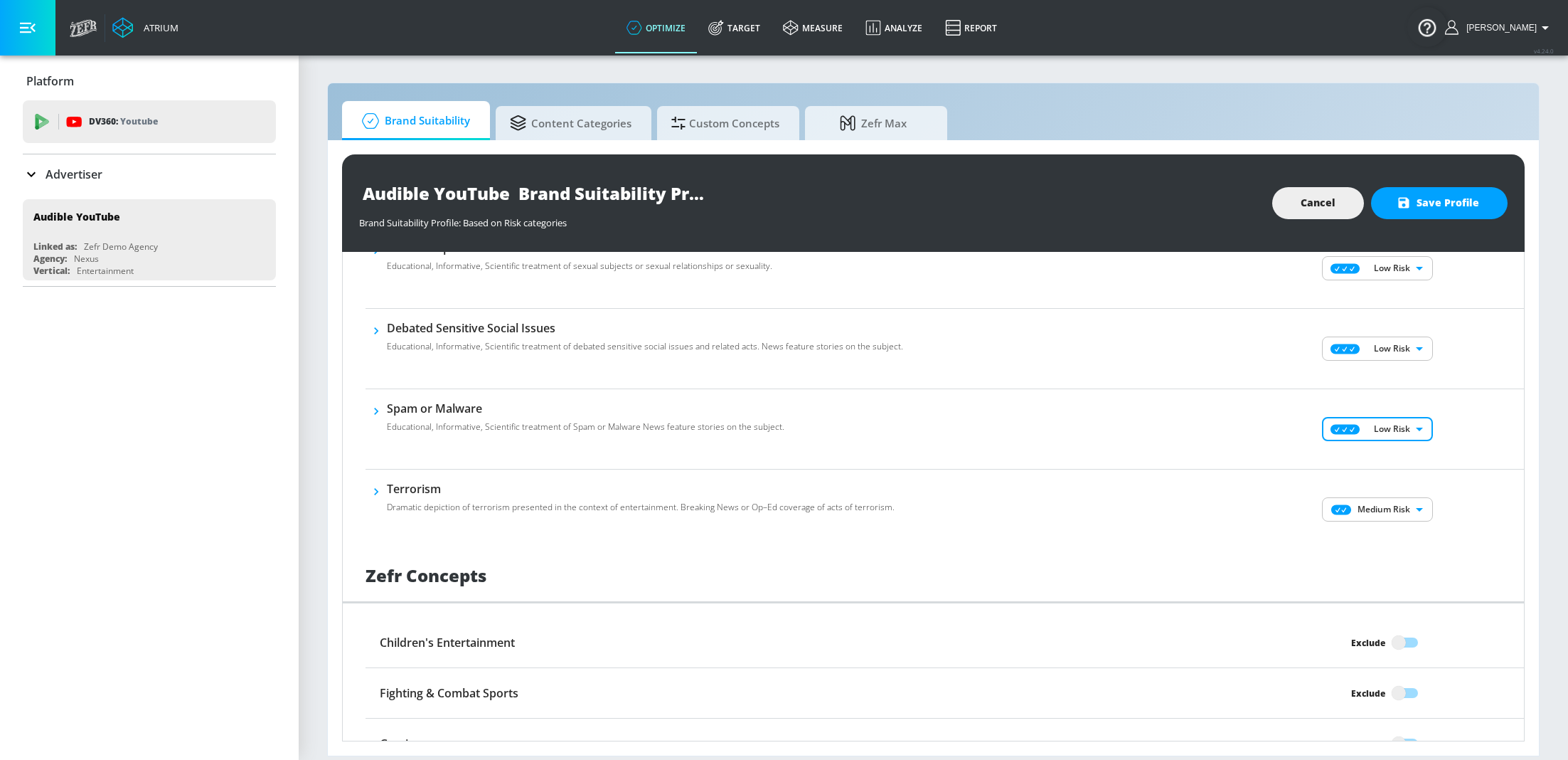
click at [1376, 515] on body "Atrium optimize Target measure Analyze Report optimize Target measure Analyze R…" at bounding box center [784, 380] width 1568 height 760
click at [1401, 557] on p "Low Risk" at bounding box center [1404, 557] width 36 height 13
type input "LOW"
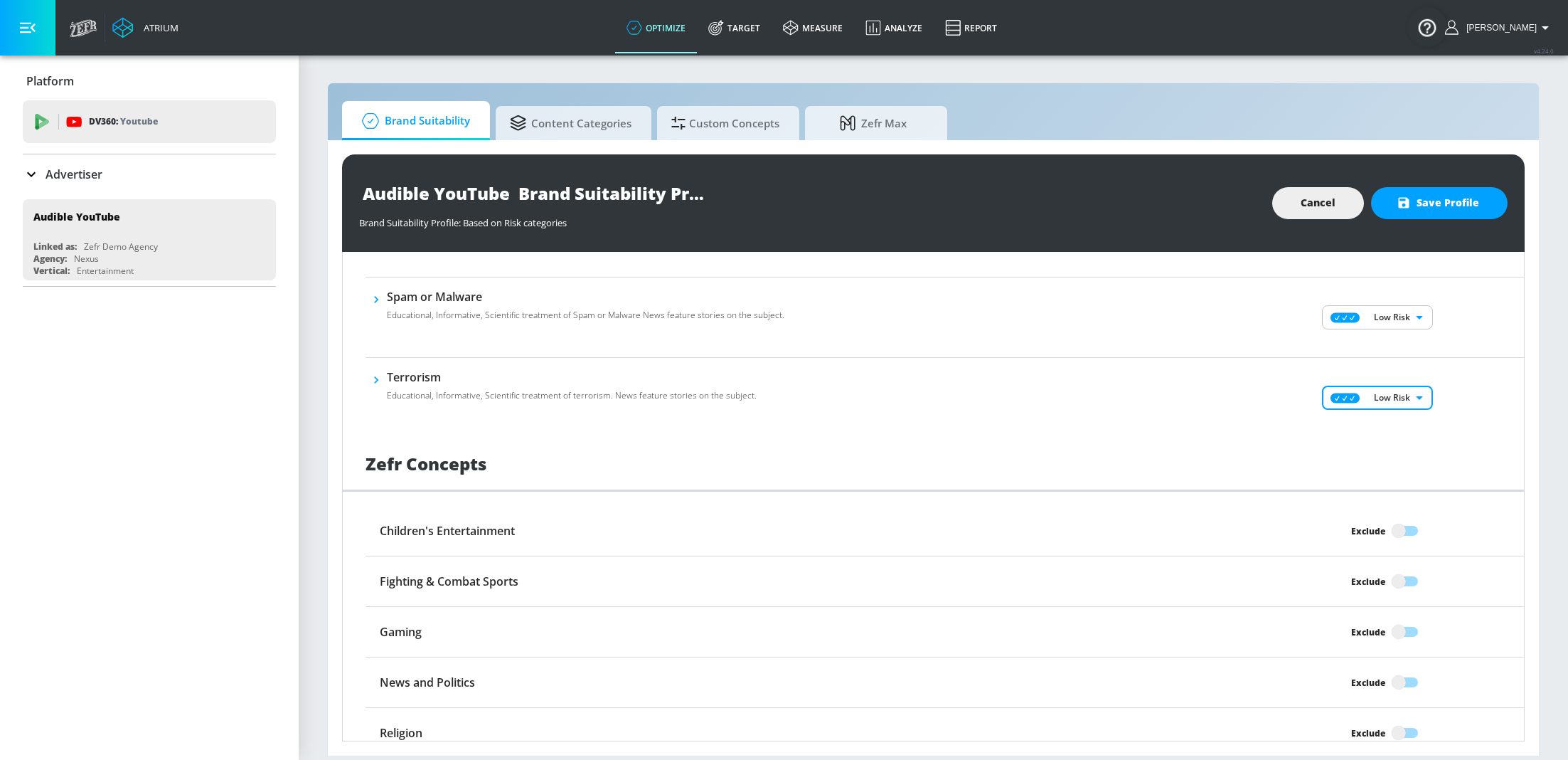
scroll to position [965, 0]
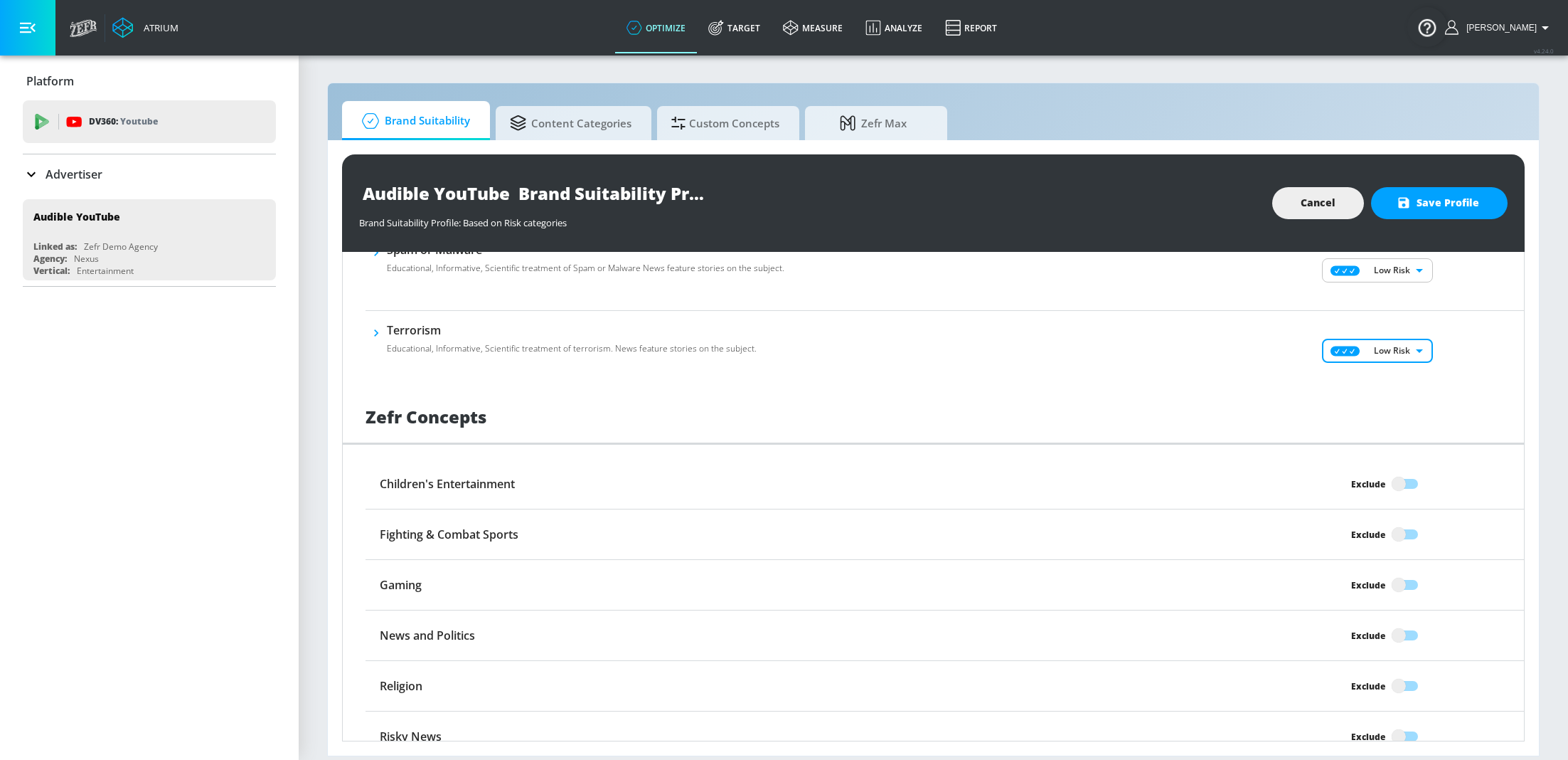
click at [1403, 479] on input "Exclude" at bounding box center [1399, 483] width 81 height 27
checkbox input "true"
click at [1406, 530] on input "Exclude" at bounding box center [1399, 534] width 81 height 27
checkbox input "true"
click at [1406, 573] on input "Exclude" at bounding box center [1399, 585] width 81 height 27
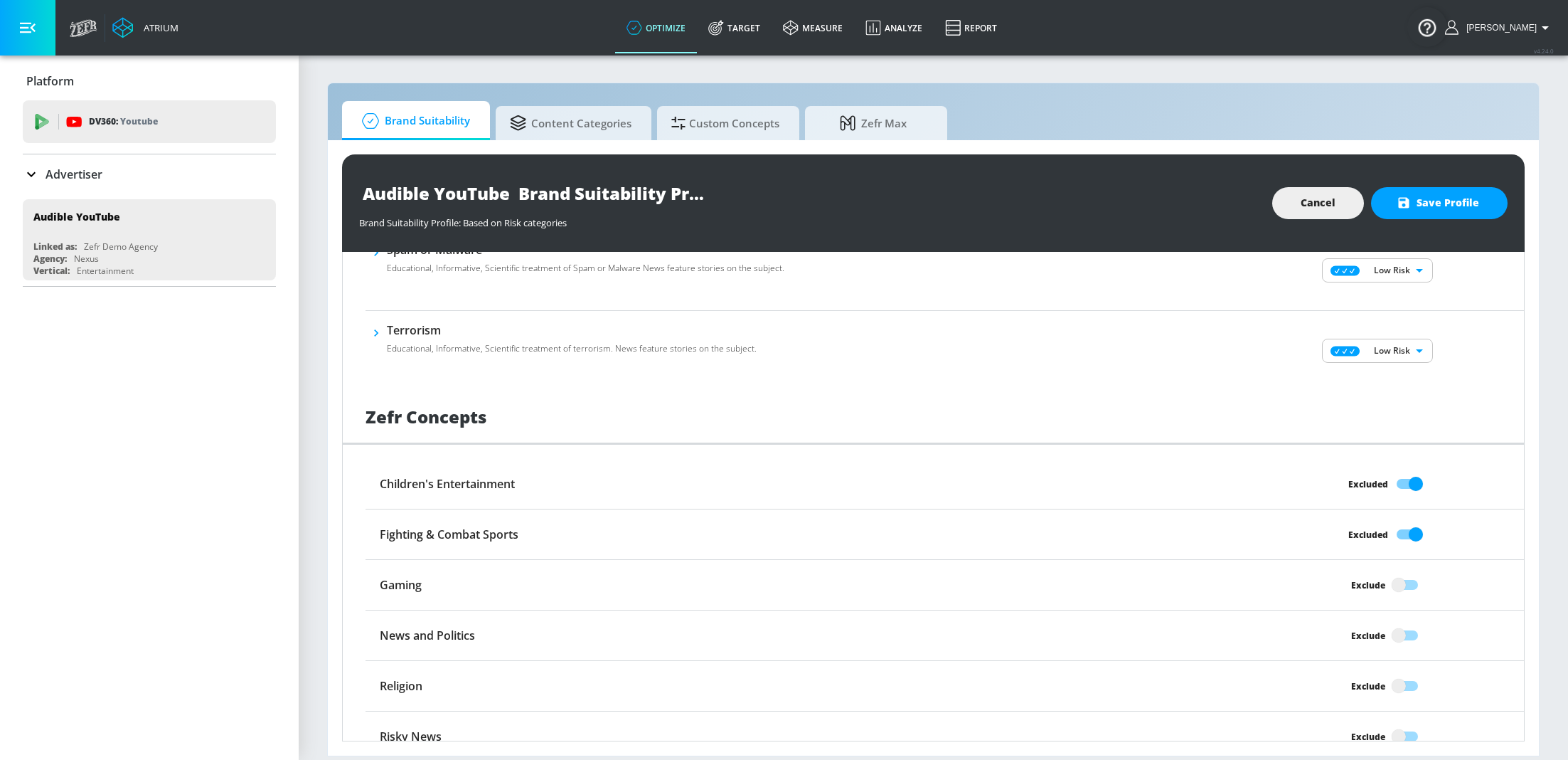
checkbox input "true"
click at [1403, 622] on input "Exclude" at bounding box center [1399, 635] width 81 height 27
checkbox input "true"
click at [1406, 672] on input "Exclude" at bounding box center [1399, 685] width 81 height 27
checkbox input "true"
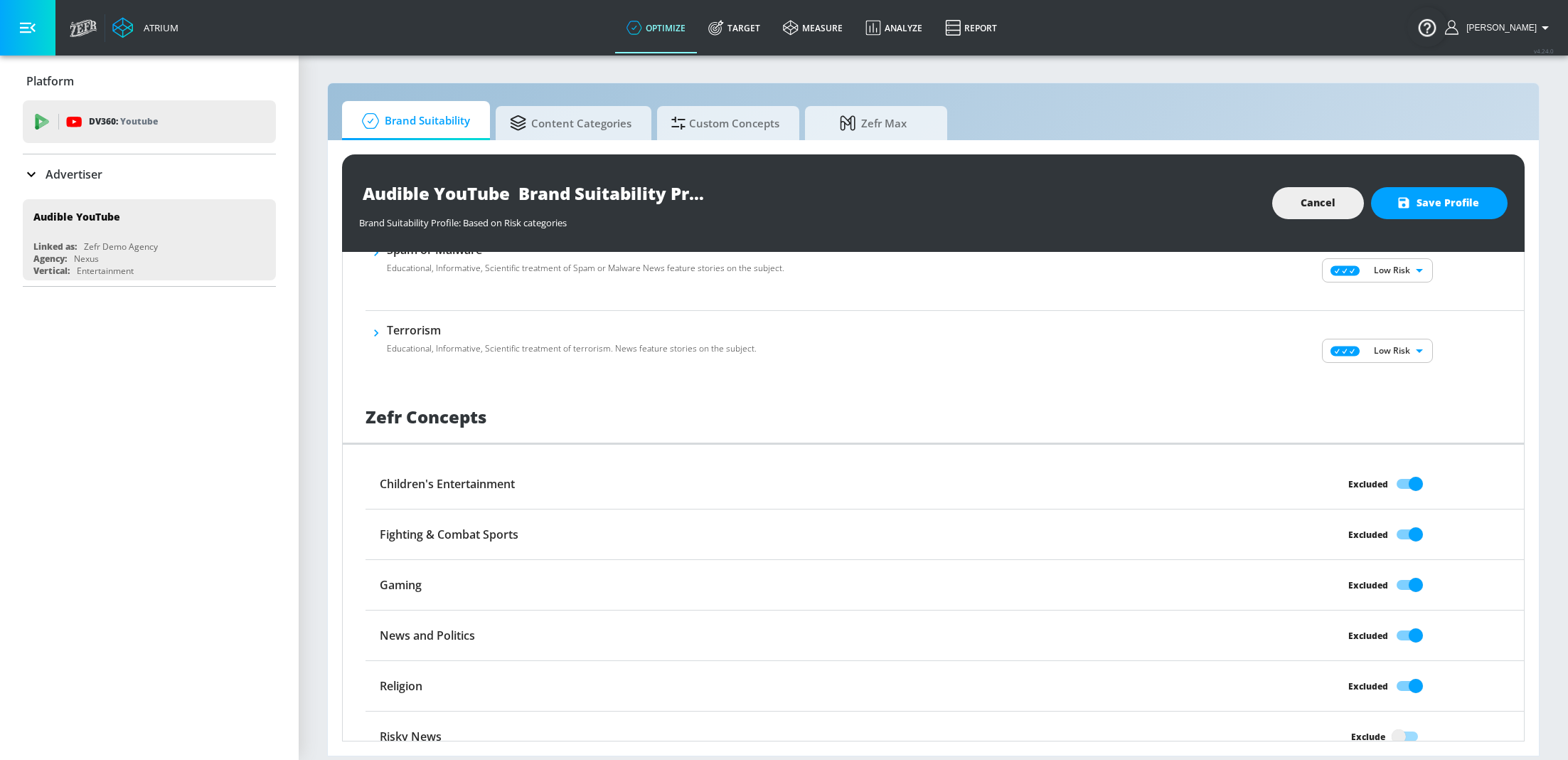
click at [1409, 725] on input "Exclude" at bounding box center [1399, 736] width 81 height 27
checkbox input "true"
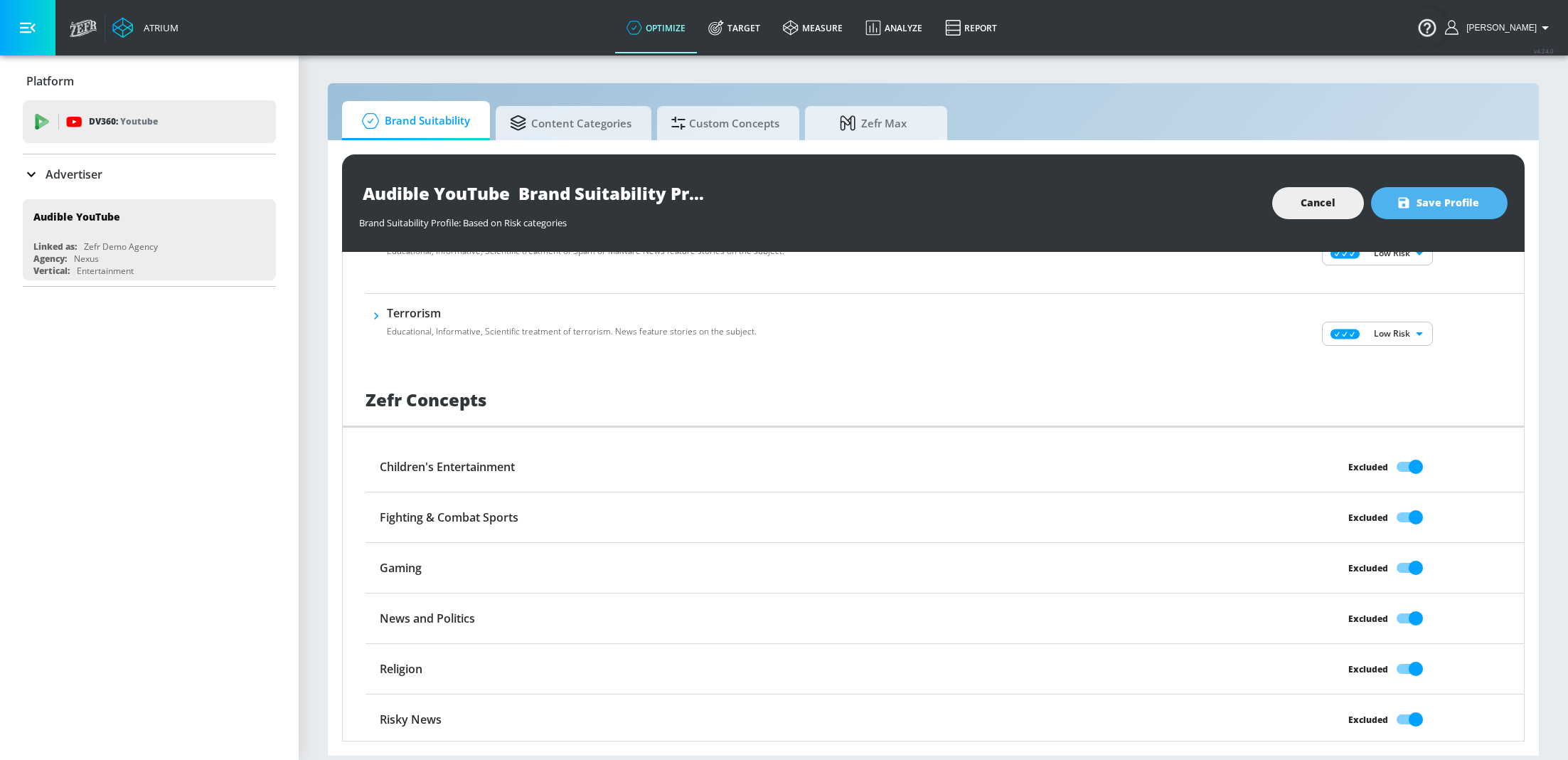
click at [1408, 205] on icon "button" at bounding box center [1404, 203] width 10 height 10
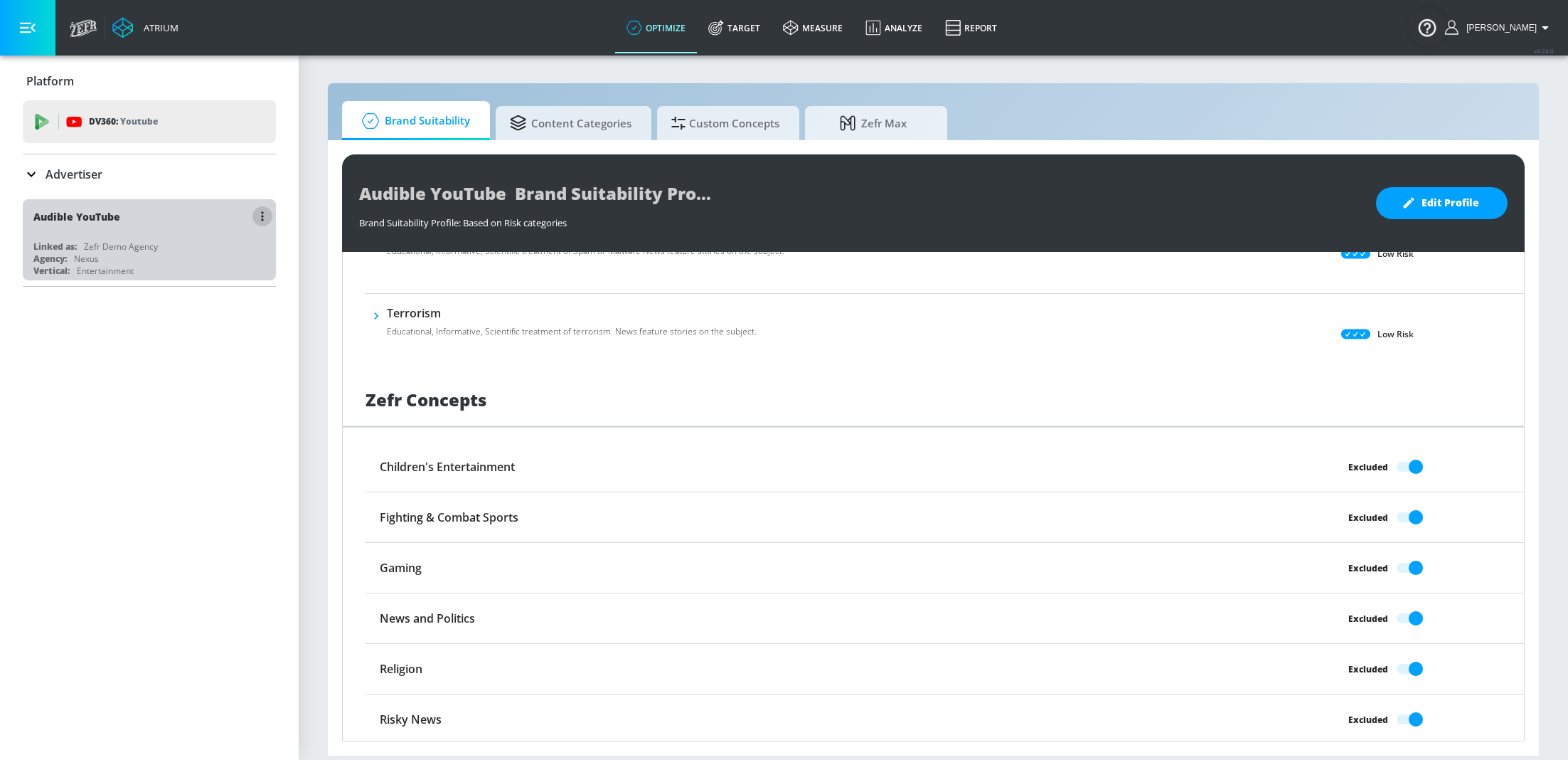
click at [260, 221] on button "button" at bounding box center [262, 216] width 20 height 20
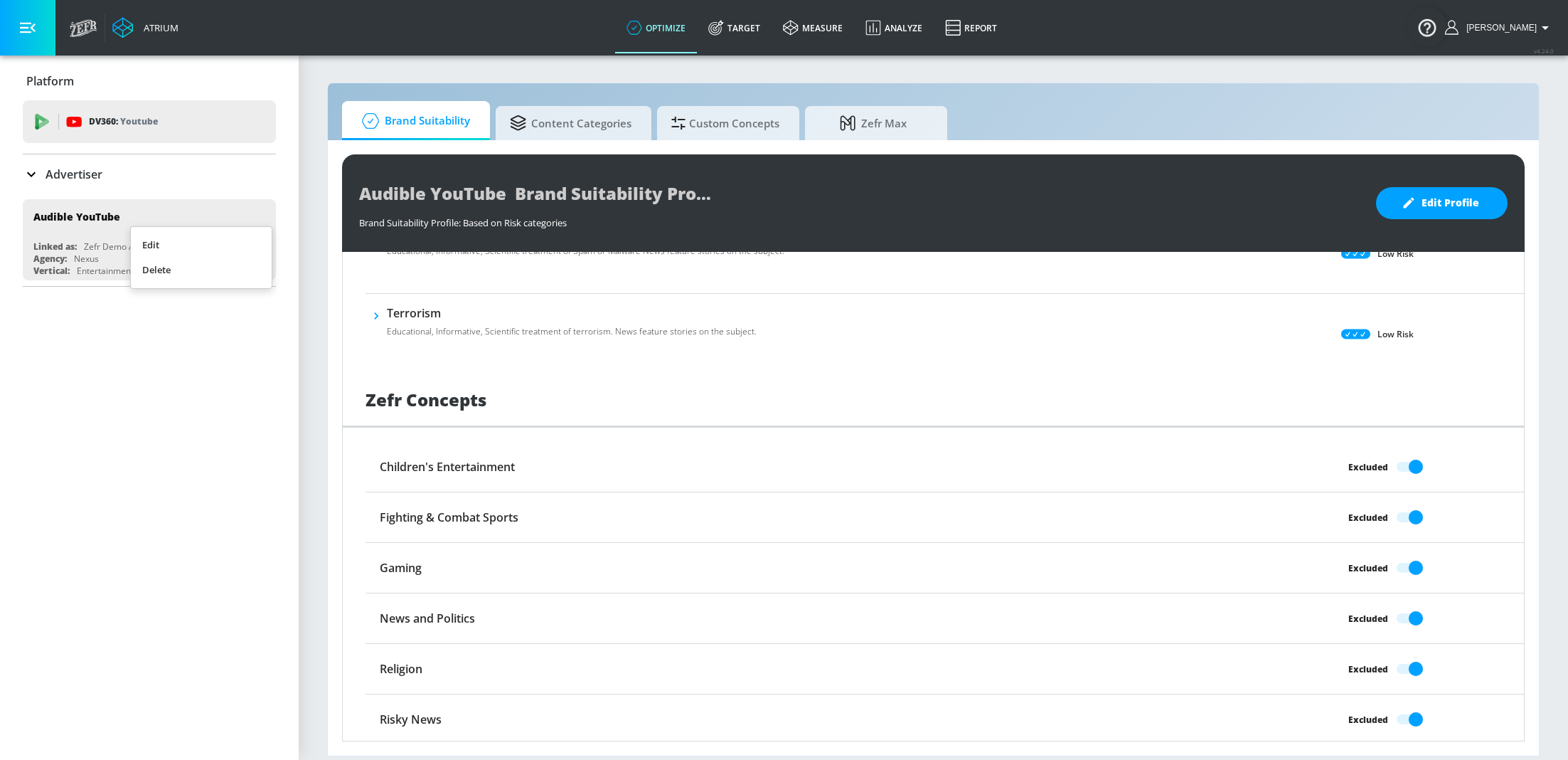
click at [191, 243] on li "Edit" at bounding box center [201, 245] width 141 height 25
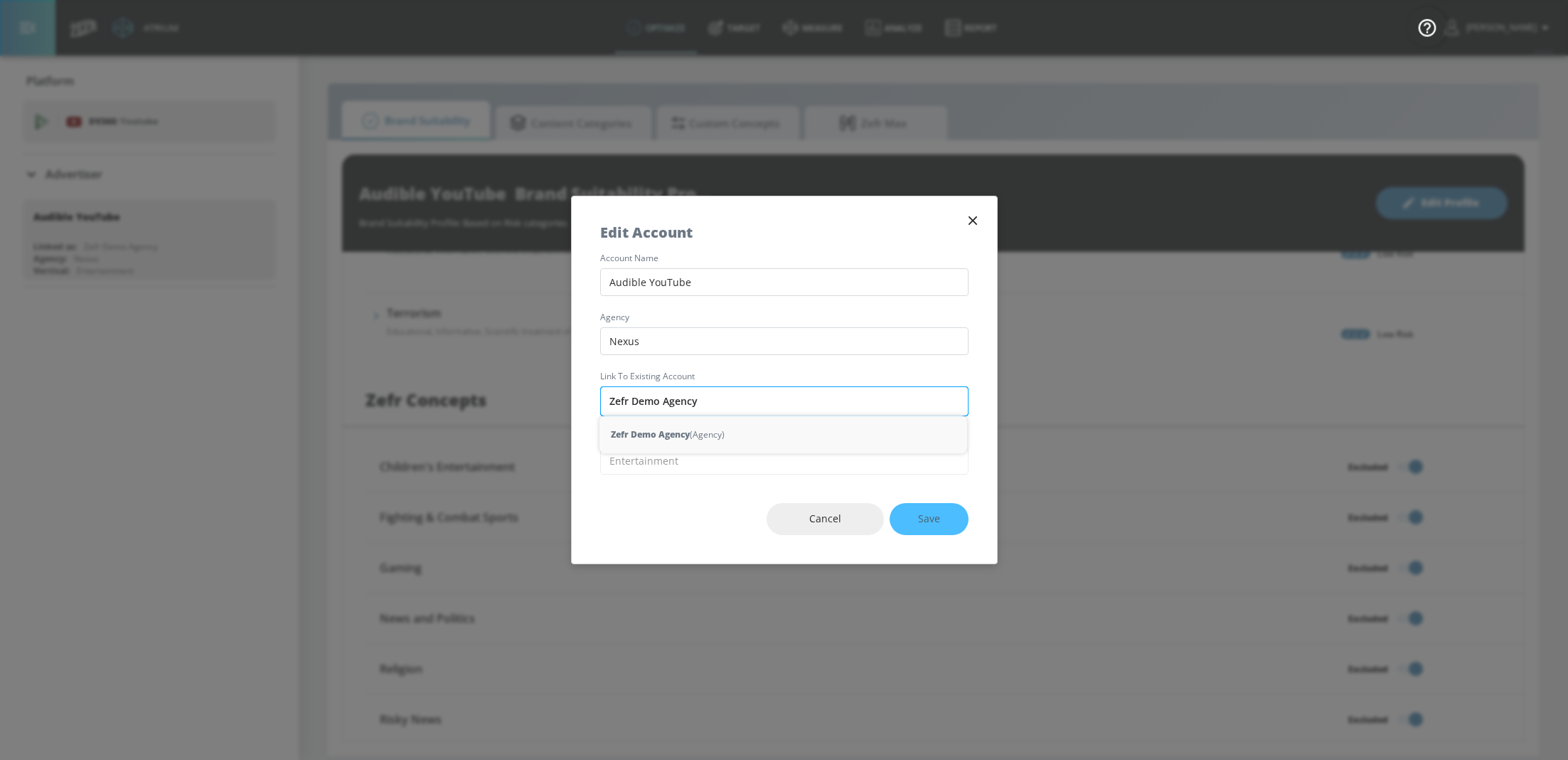
click at [674, 404] on input "Zefr Demo Agency" at bounding box center [784, 401] width 369 height 30
click at [724, 402] on input "Zefr Demo Agency" at bounding box center [784, 401] width 369 height 30
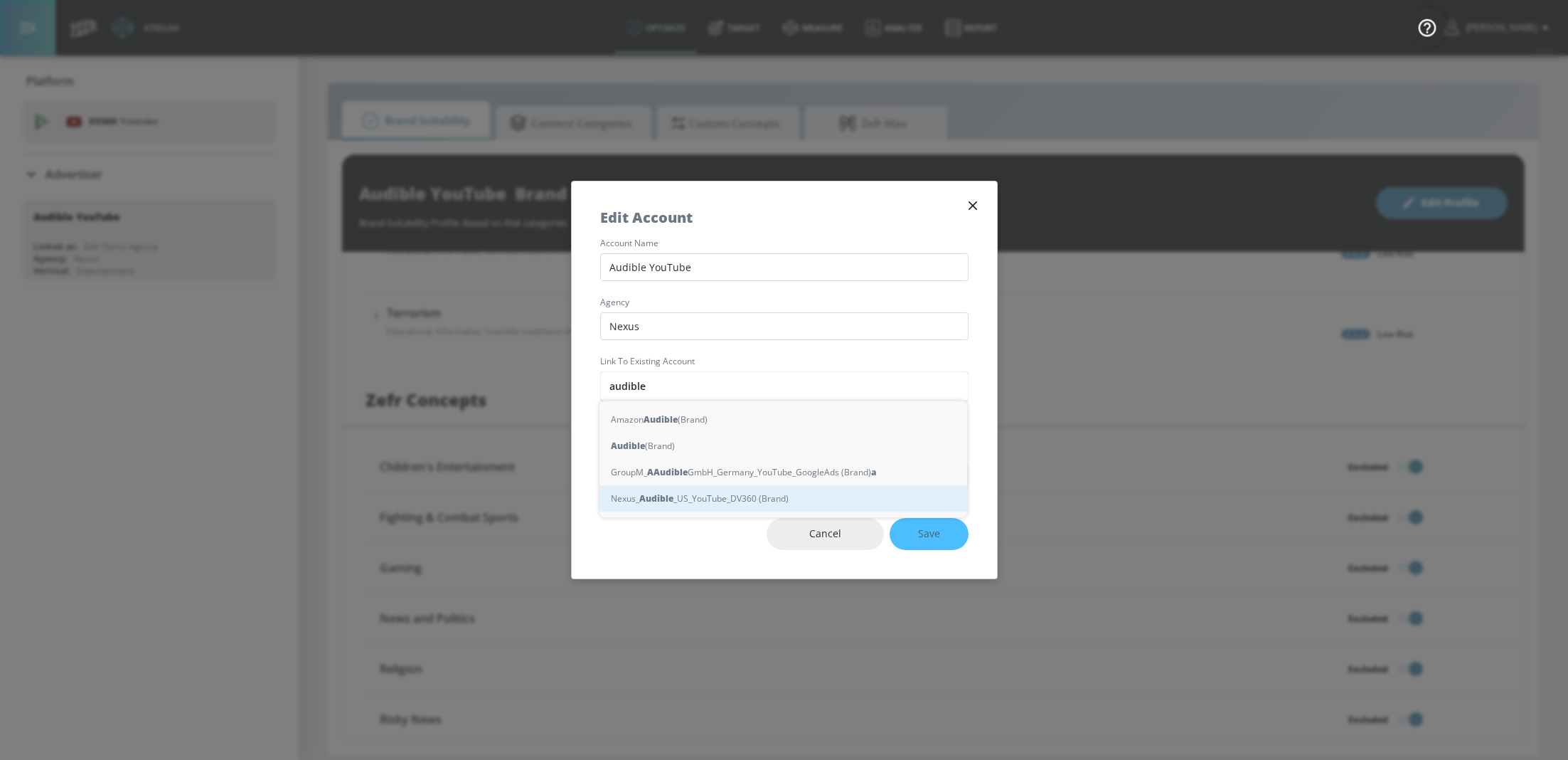
click at [696, 501] on div "Nexus_ Audible _US_YouTube_DV360 (Brand)" at bounding box center [784, 499] width 368 height 27
type input "Nexus_Audible_US_YouTube_DV360 (Brand)"
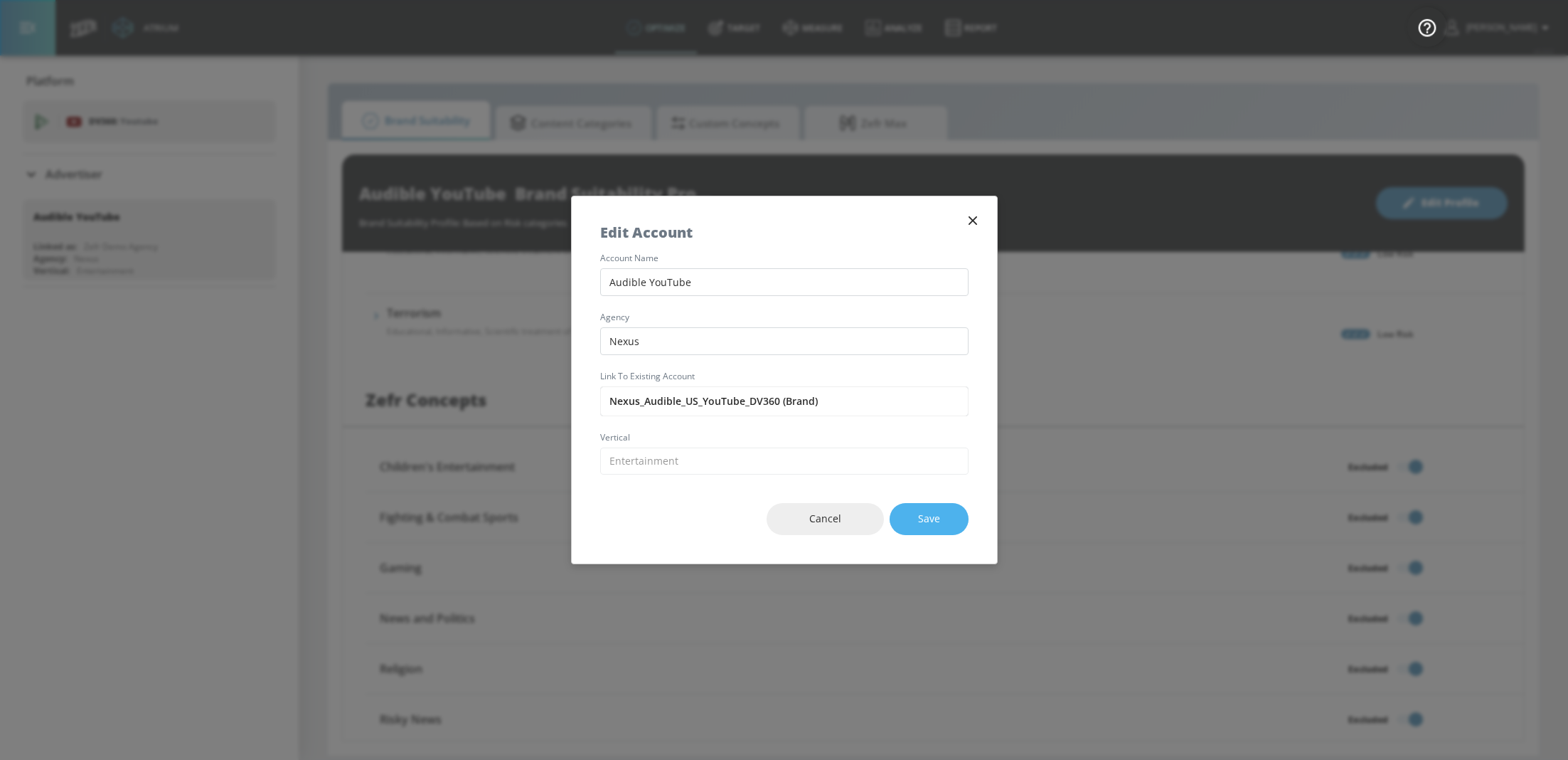
click at [928, 516] on span "Save" at bounding box center [930, 519] width 22 height 18
